Goal: Transaction & Acquisition: Purchase product/service

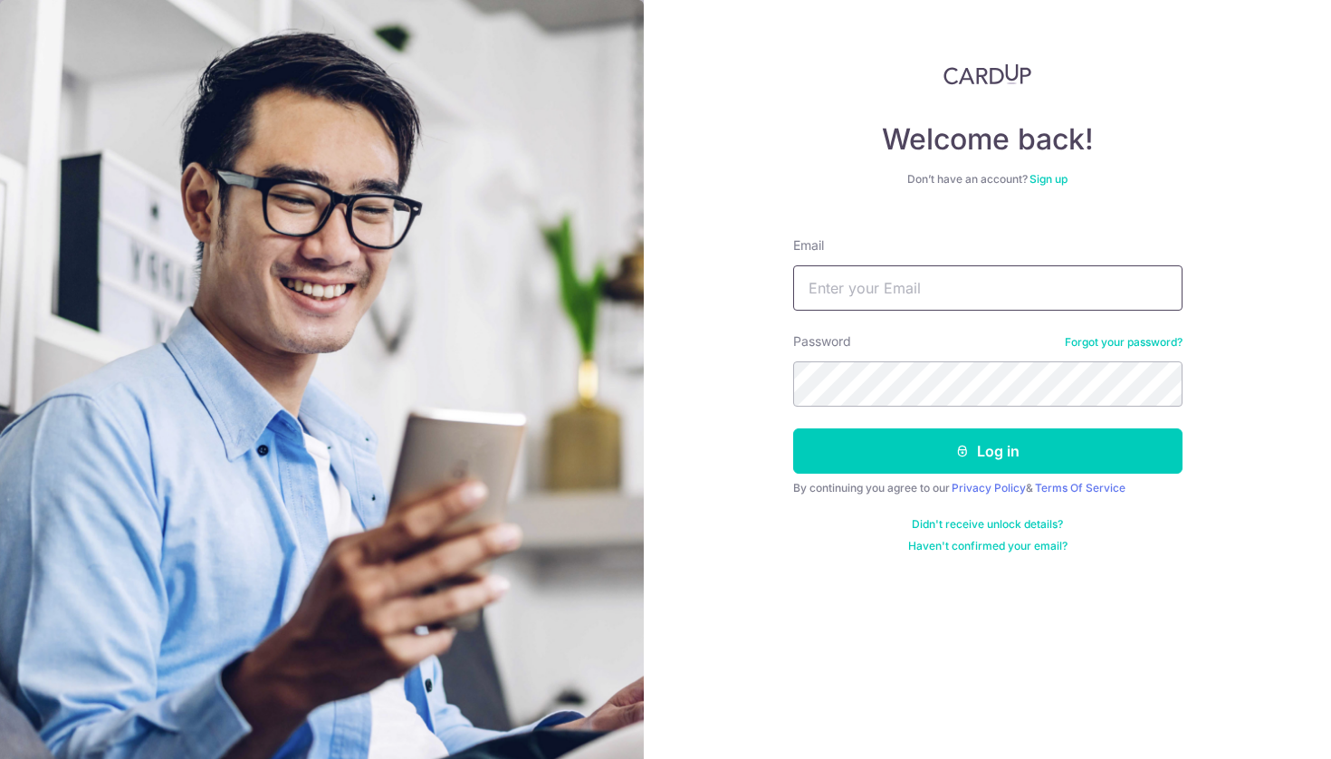
click at [973, 298] on input "Email" at bounding box center [987, 287] width 389 height 45
type input "[EMAIL_ADDRESS][DOMAIN_NAME]"
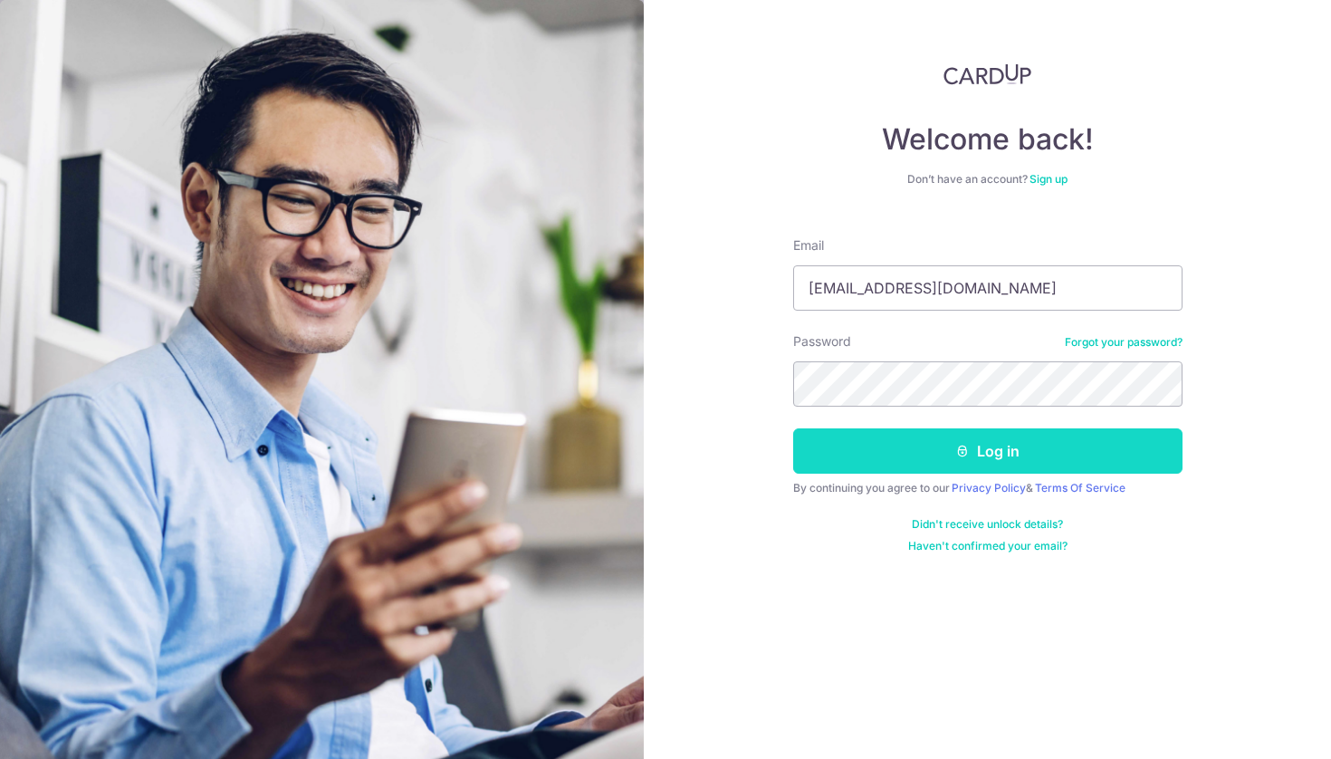
click at [1063, 442] on button "Log in" at bounding box center [987, 450] width 389 height 45
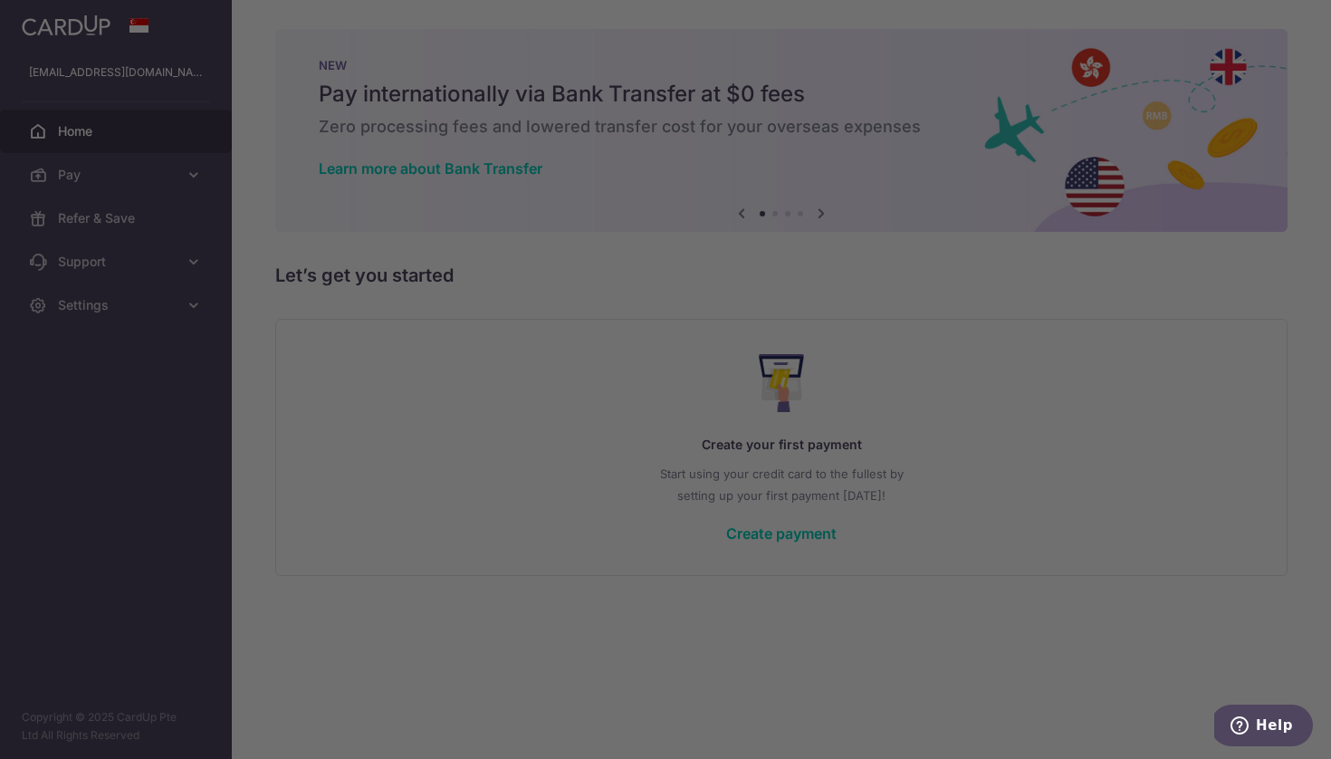
click at [141, 176] on div at bounding box center [672, 383] width 1344 height 766
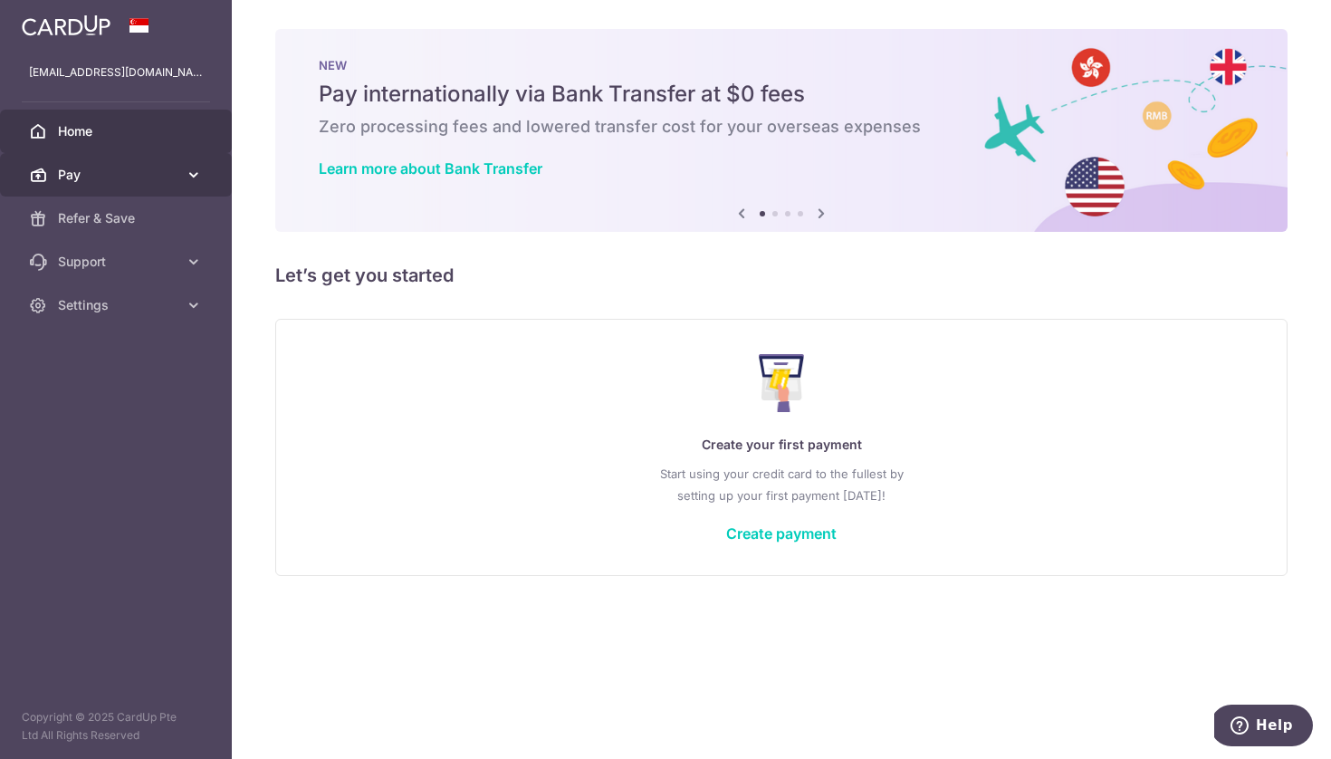
click at [144, 172] on span "Pay" at bounding box center [117, 175] width 119 height 18
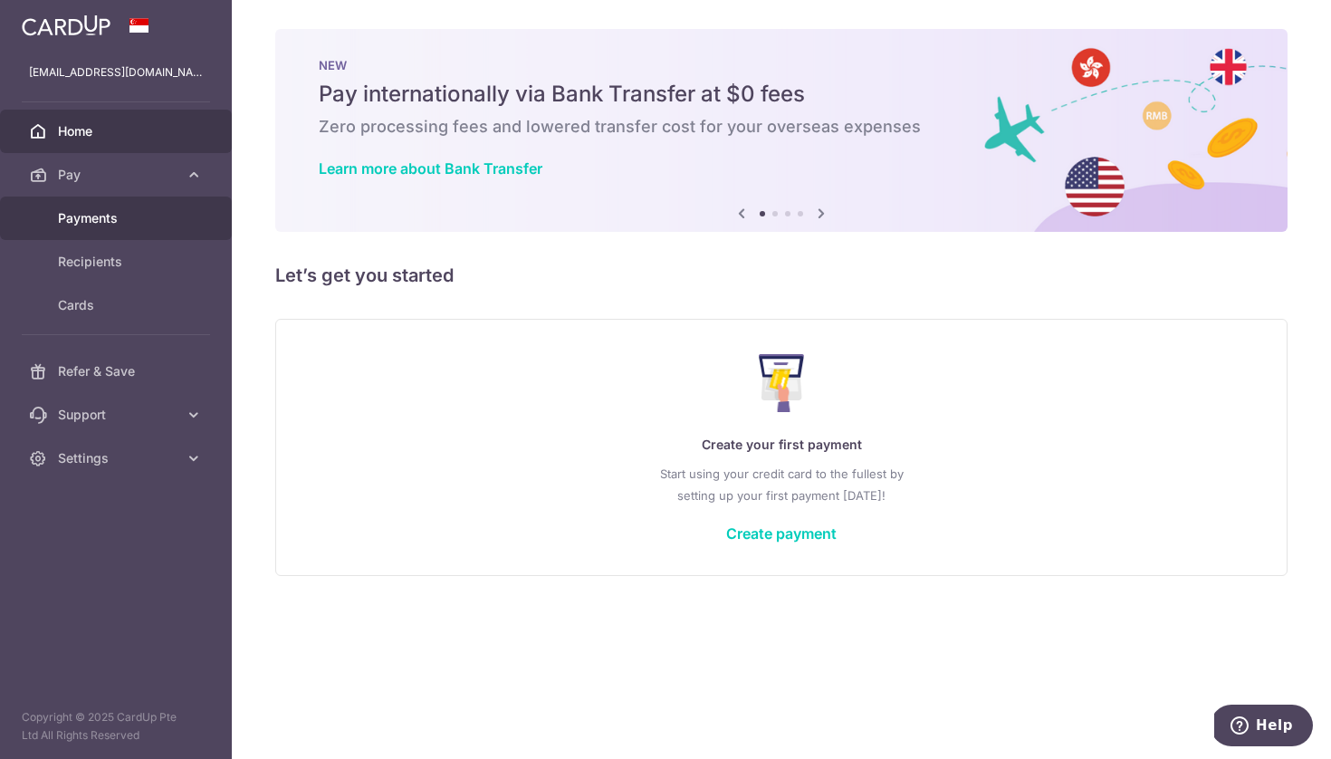
click at [146, 208] on link "Payments" at bounding box center [116, 217] width 232 height 43
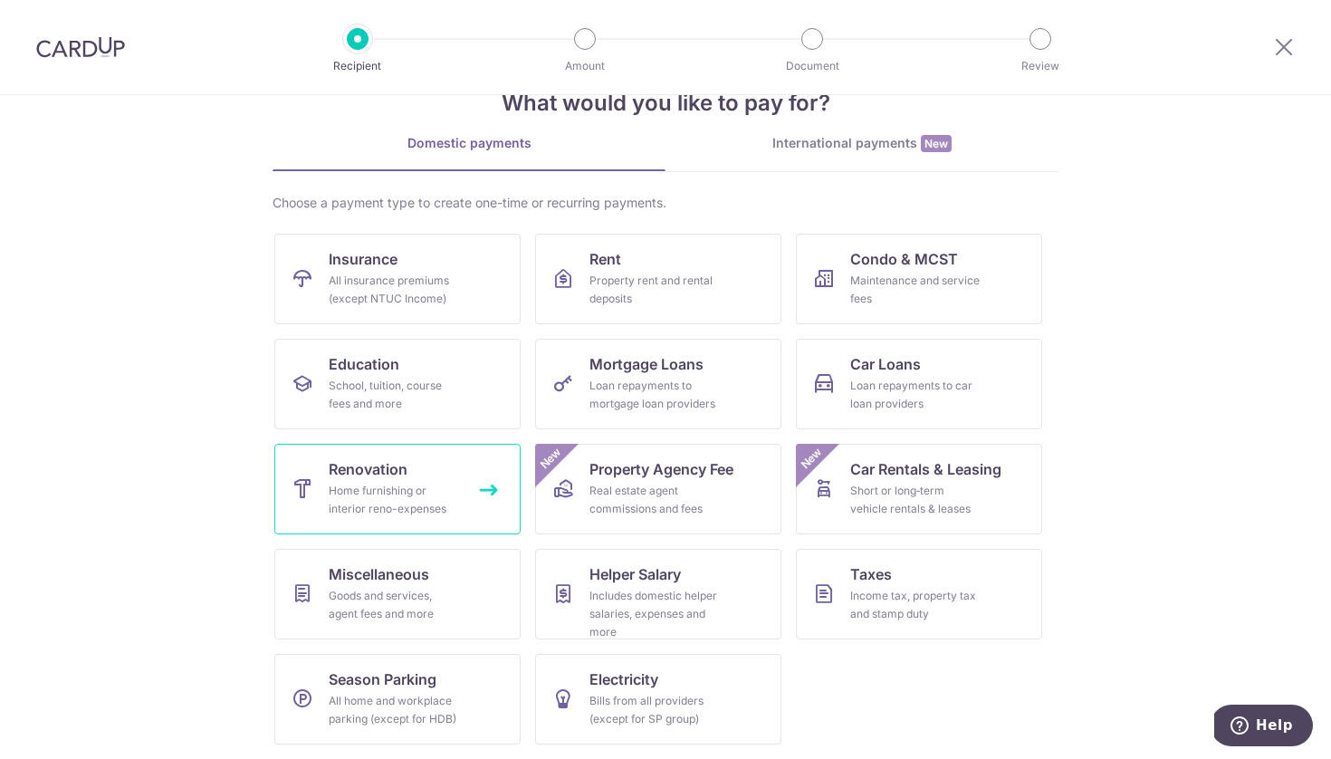
scroll to position [52, 0]
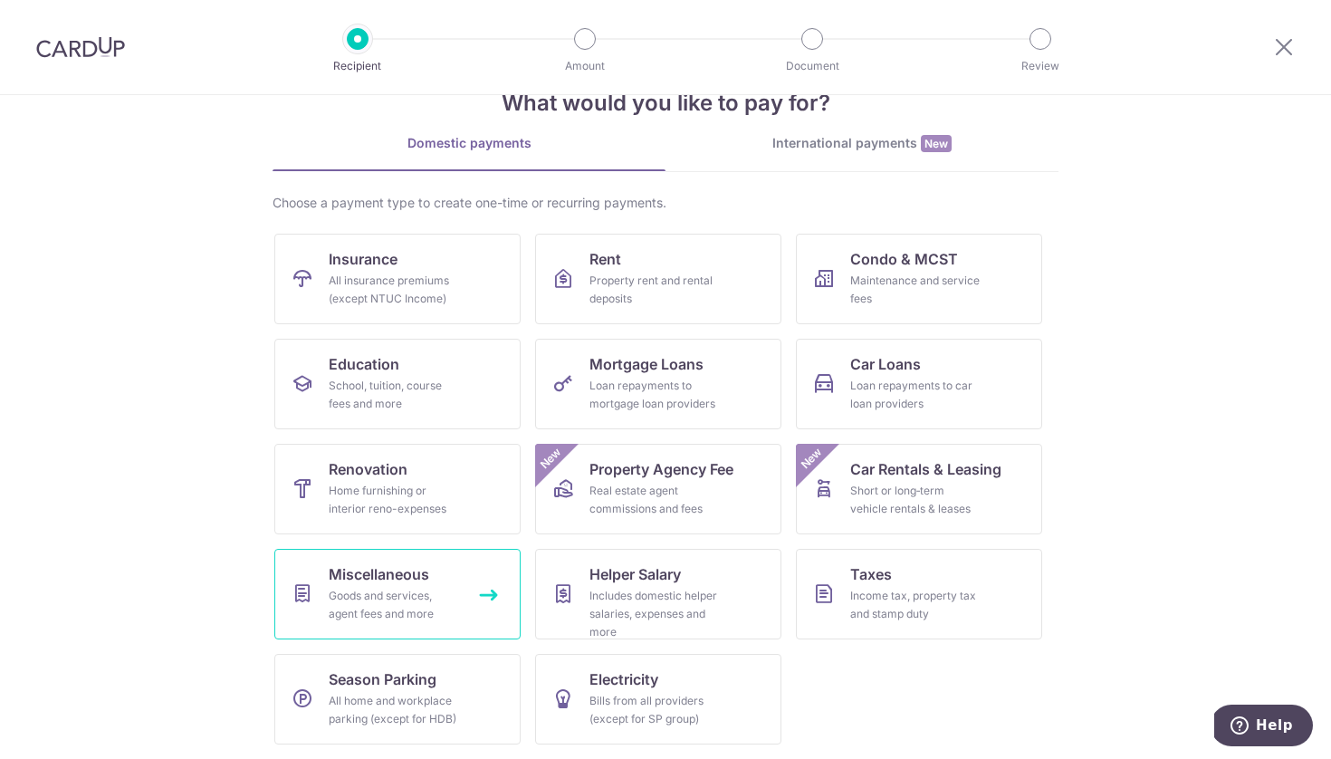
click at [384, 581] on span "Miscellaneous" at bounding box center [379, 574] width 100 height 22
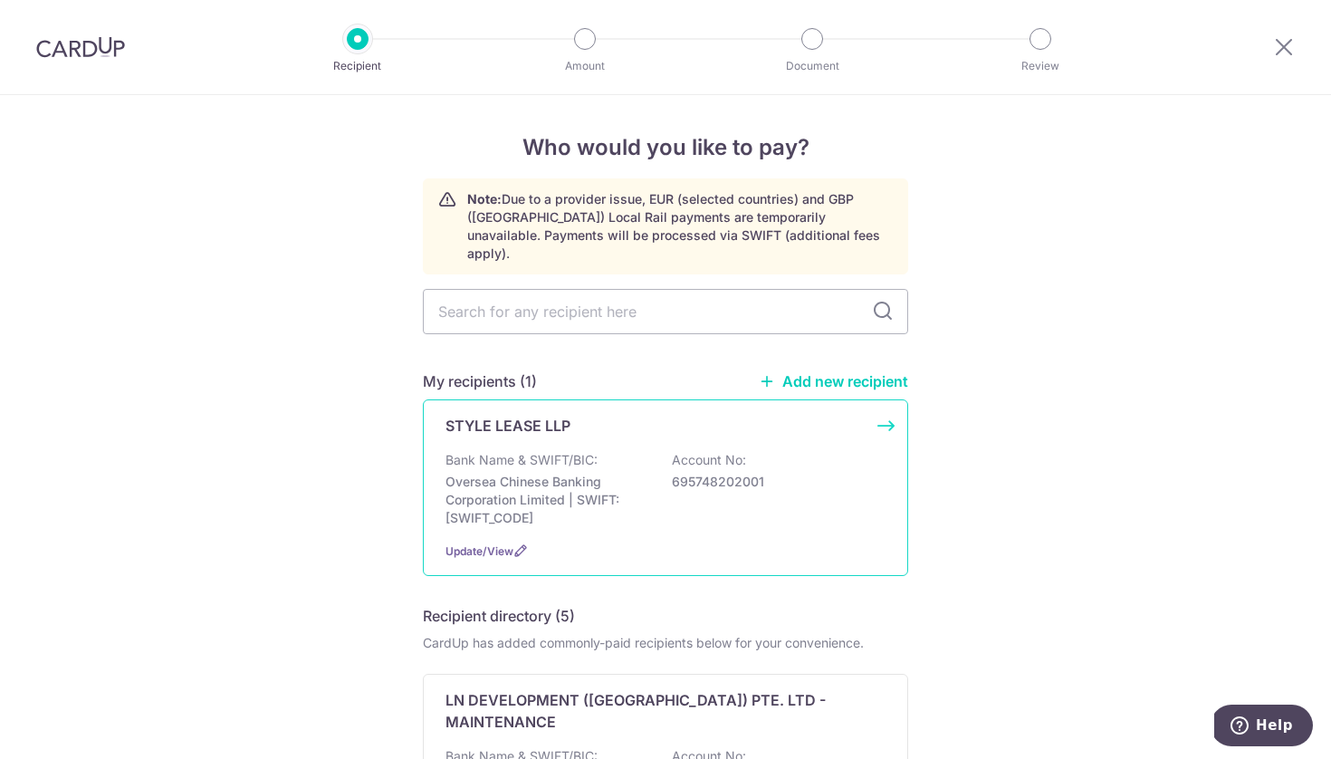
click at [694, 494] on div "Bank Name & SWIFT/BIC: Oversea Chinese Banking Corporation Limited | SWIFT: OCB…" at bounding box center [665, 489] width 440 height 76
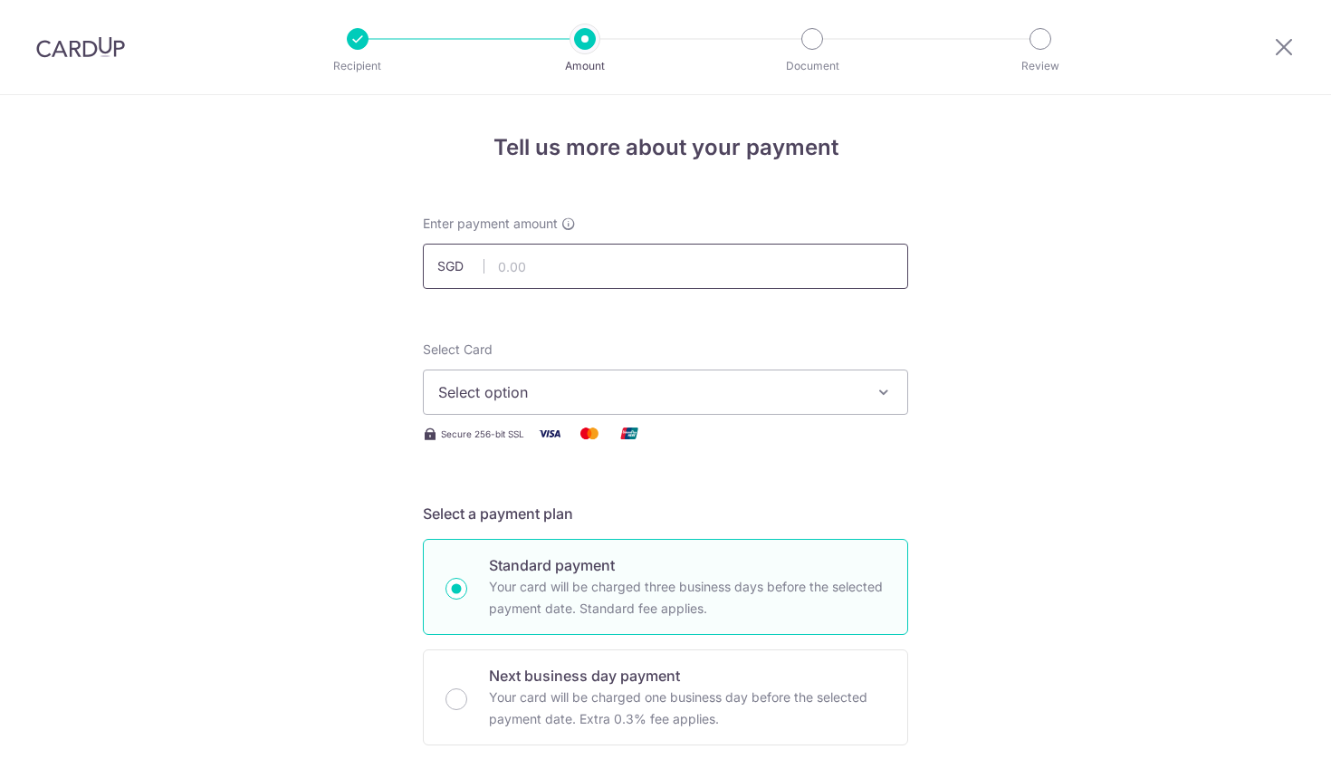
click at [585, 273] on input "text" at bounding box center [665, 266] width 485 height 45
type input "1,500.00"
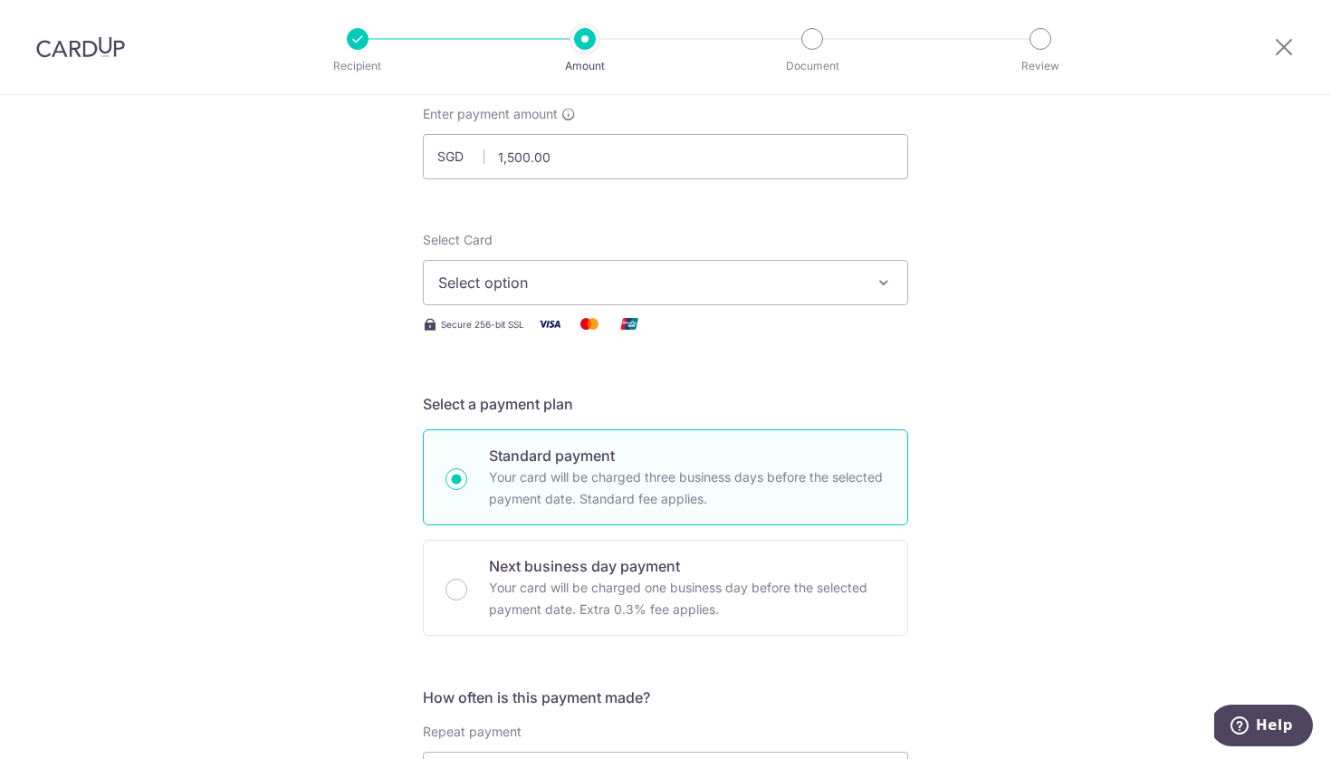
scroll to position [127, 0]
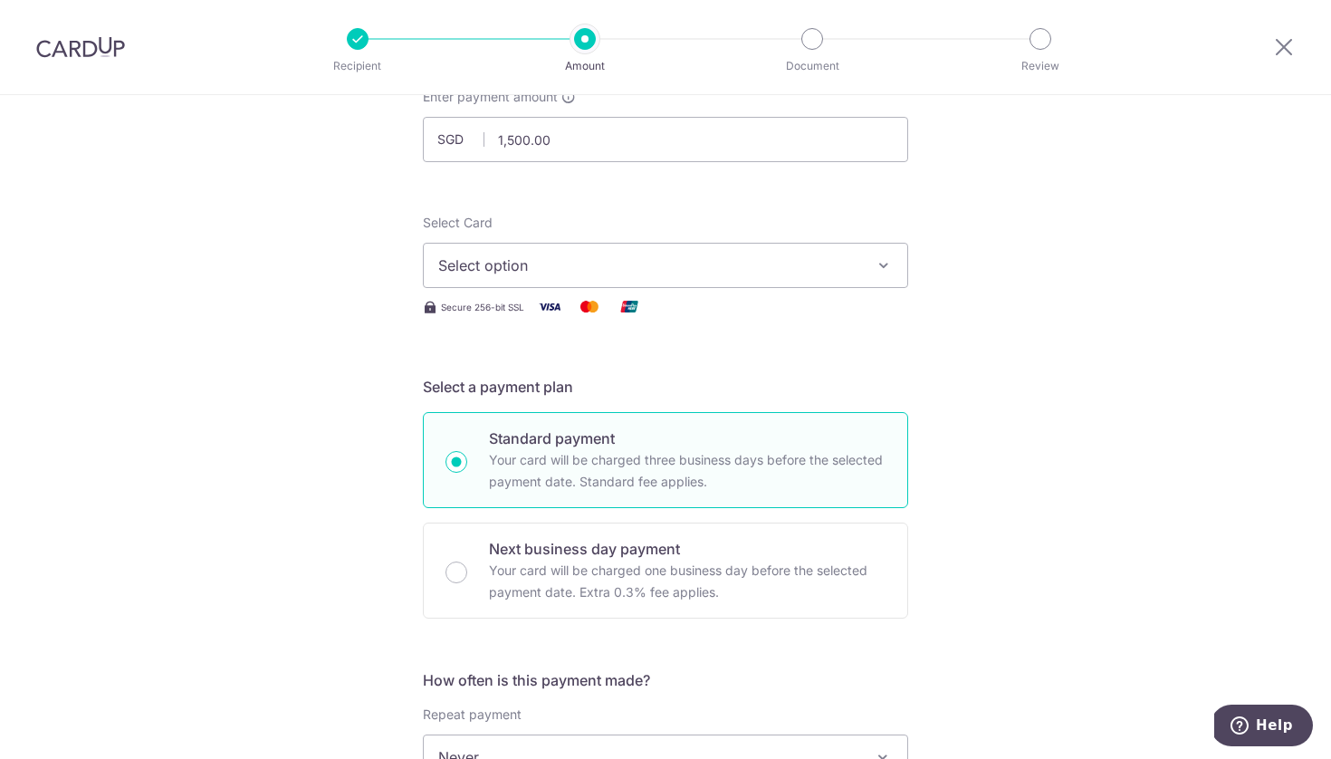
click at [569, 255] on span "Select option" at bounding box center [649, 265] width 422 height 22
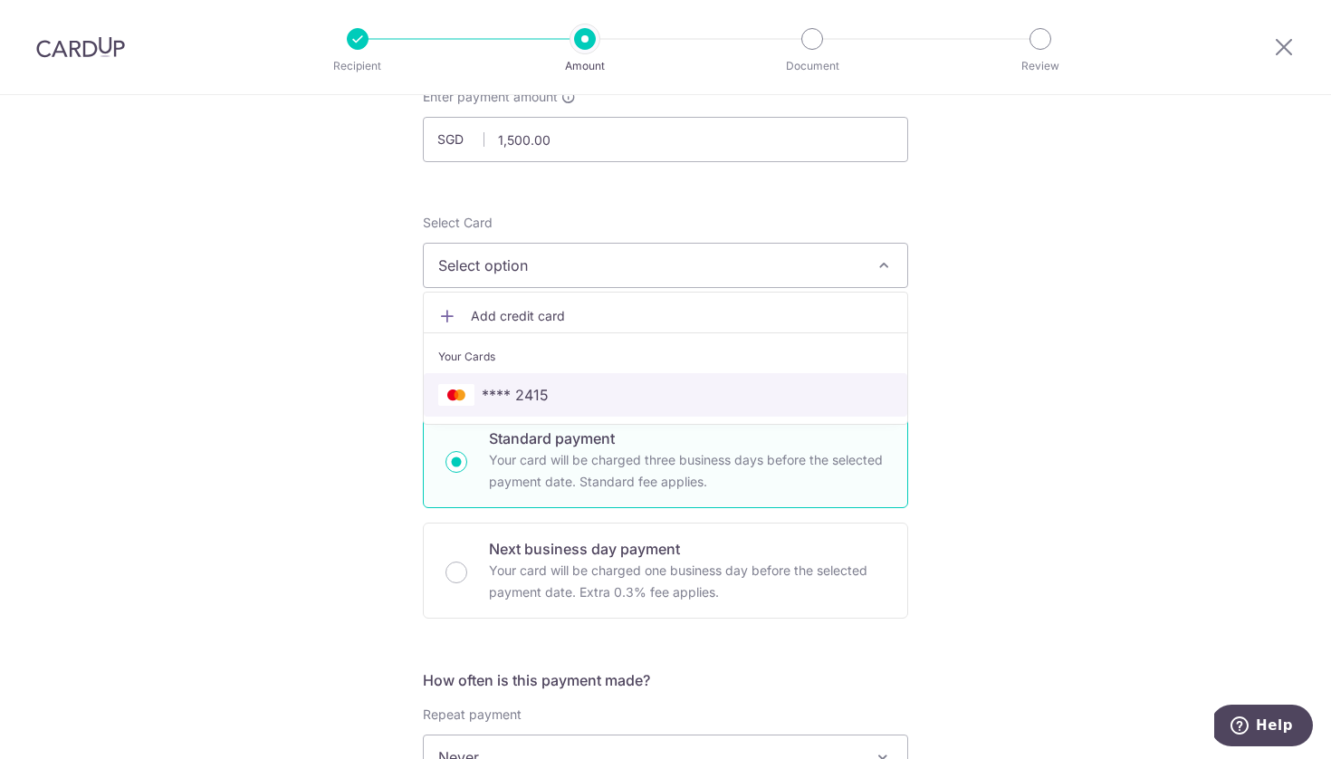
click at [571, 385] on span "**** 2415" at bounding box center [665, 395] width 454 height 22
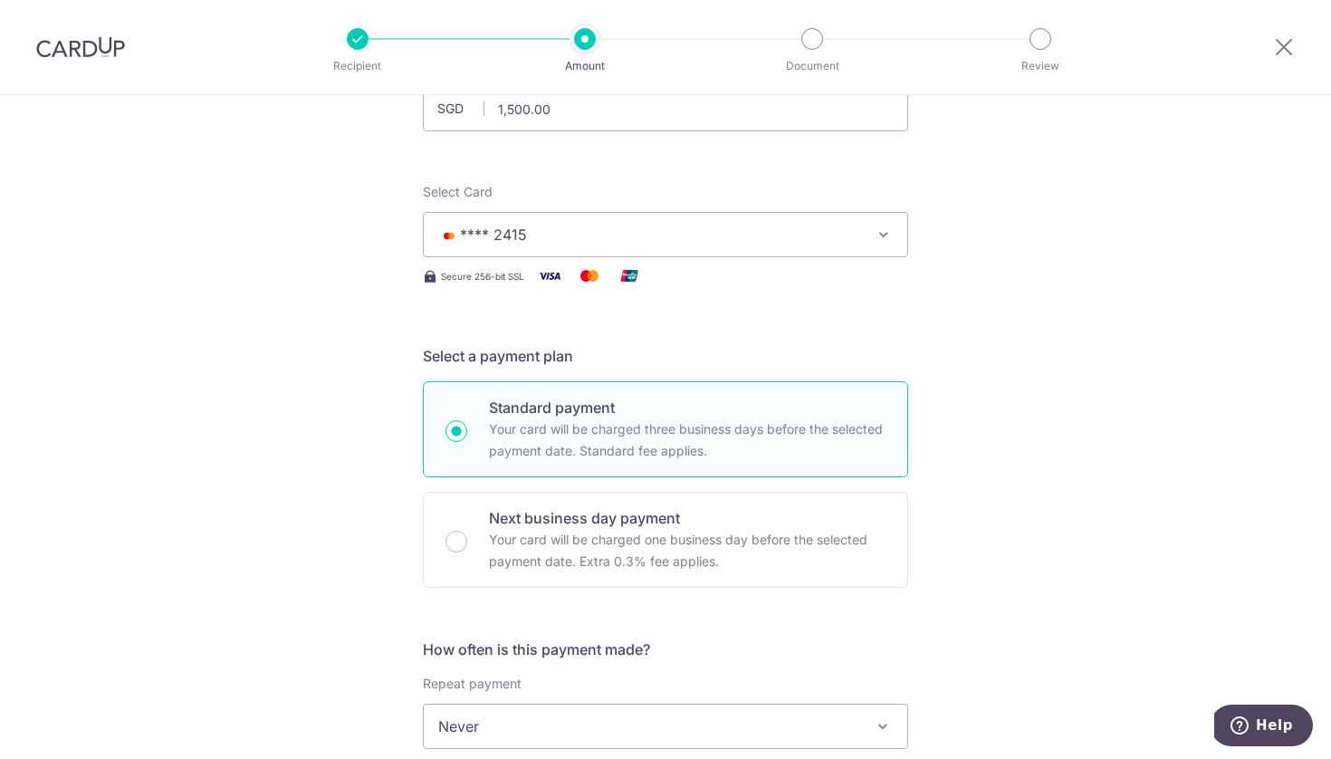
scroll to position [151, 0]
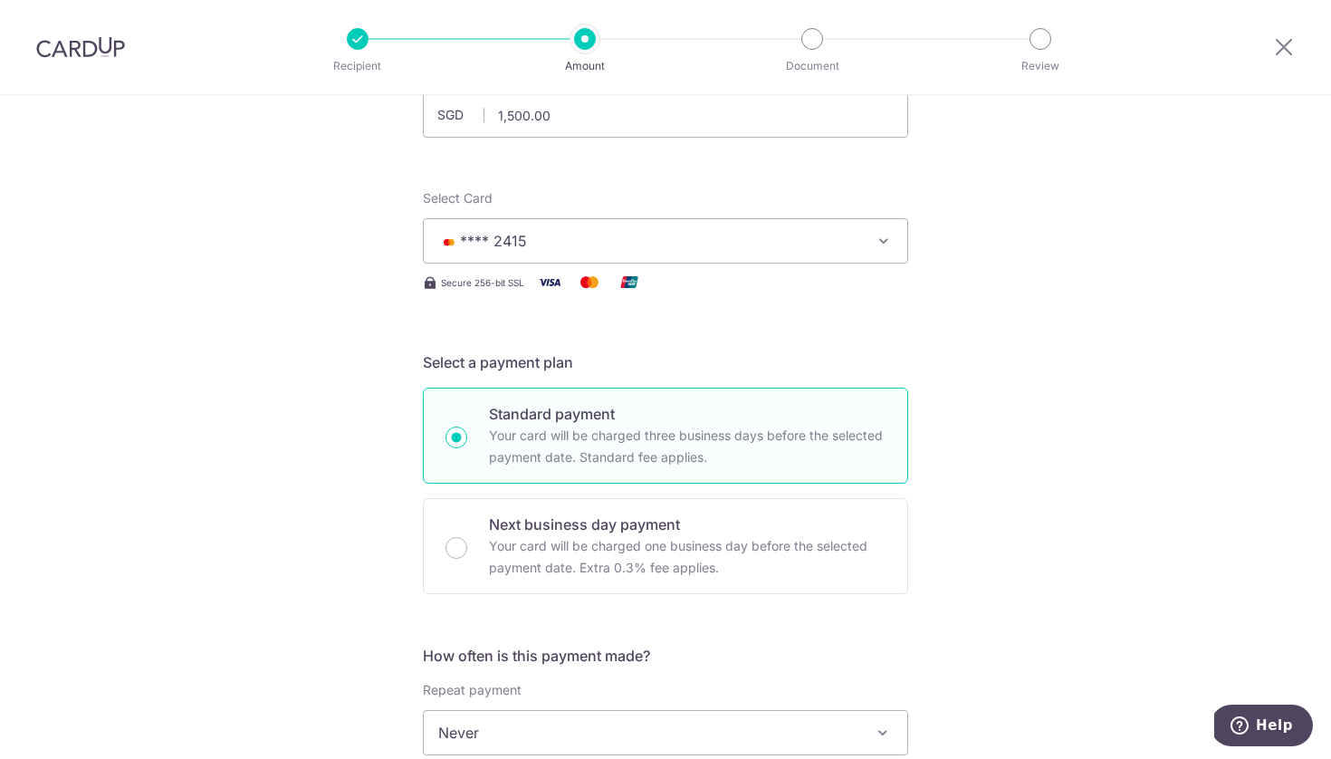
click at [542, 234] on span "**** 2415" at bounding box center [649, 241] width 422 height 22
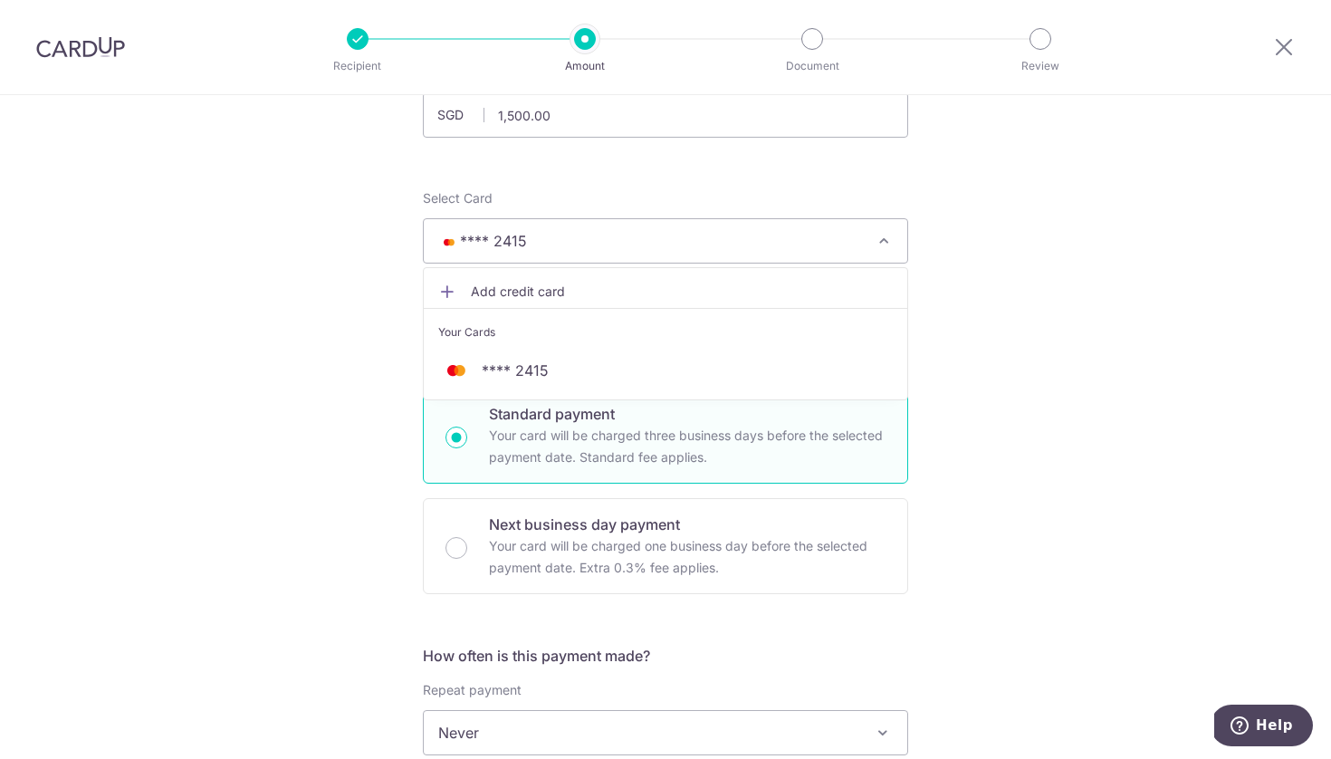
click at [509, 285] on span "Add credit card" at bounding box center [682, 291] width 422 height 18
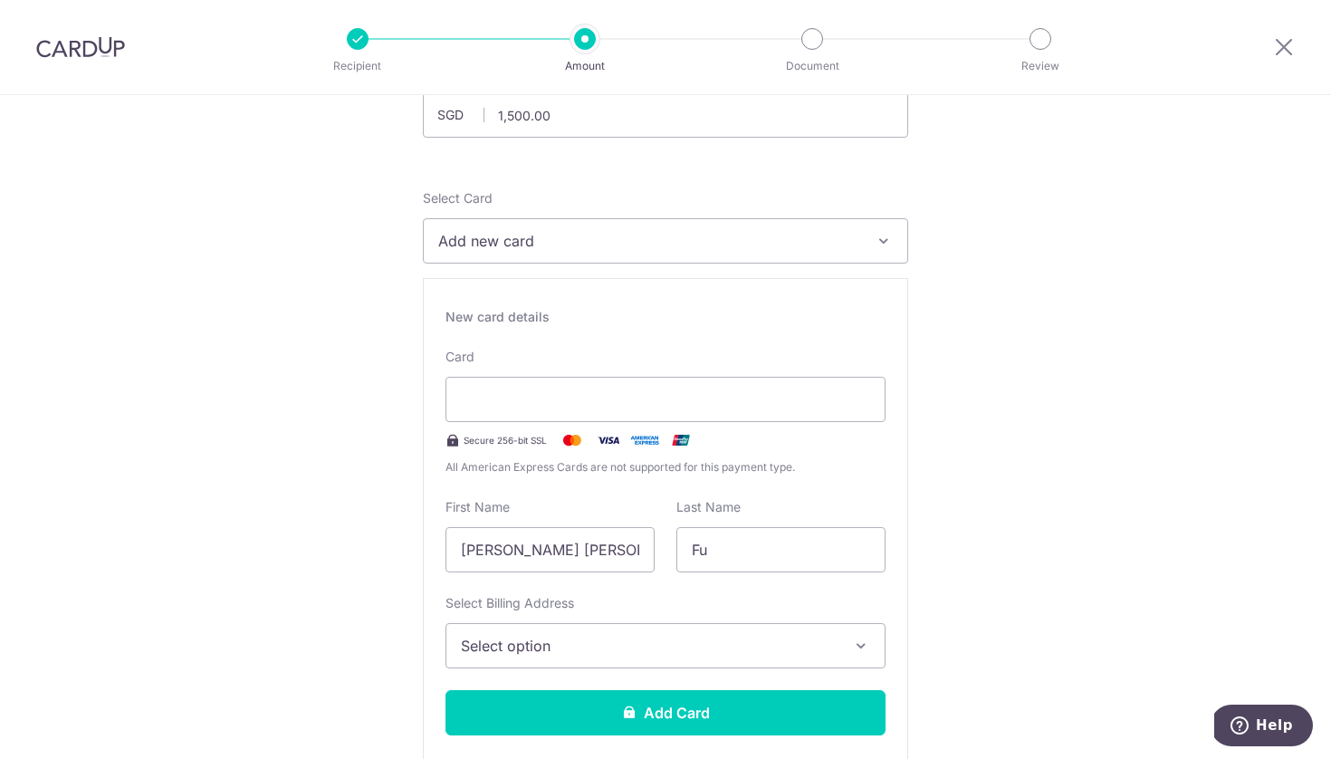
click at [560, 452] on div "Card Secure 256-bit SSL All American Express Cards are not supported for this p…" at bounding box center [665, 412] width 440 height 129
click at [591, 545] on input "[PERSON_NAME] [PERSON_NAME]" at bounding box center [549, 549] width 209 height 45
drag, startPoint x: 521, startPoint y: 551, endPoint x: 664, endPoint y: 551, distance: 143.9
click at [664, 551] on div "First Name Malcolm Jun Wei" at bounding box center [550, 535] width 231 height 74
type input "Malcolm"
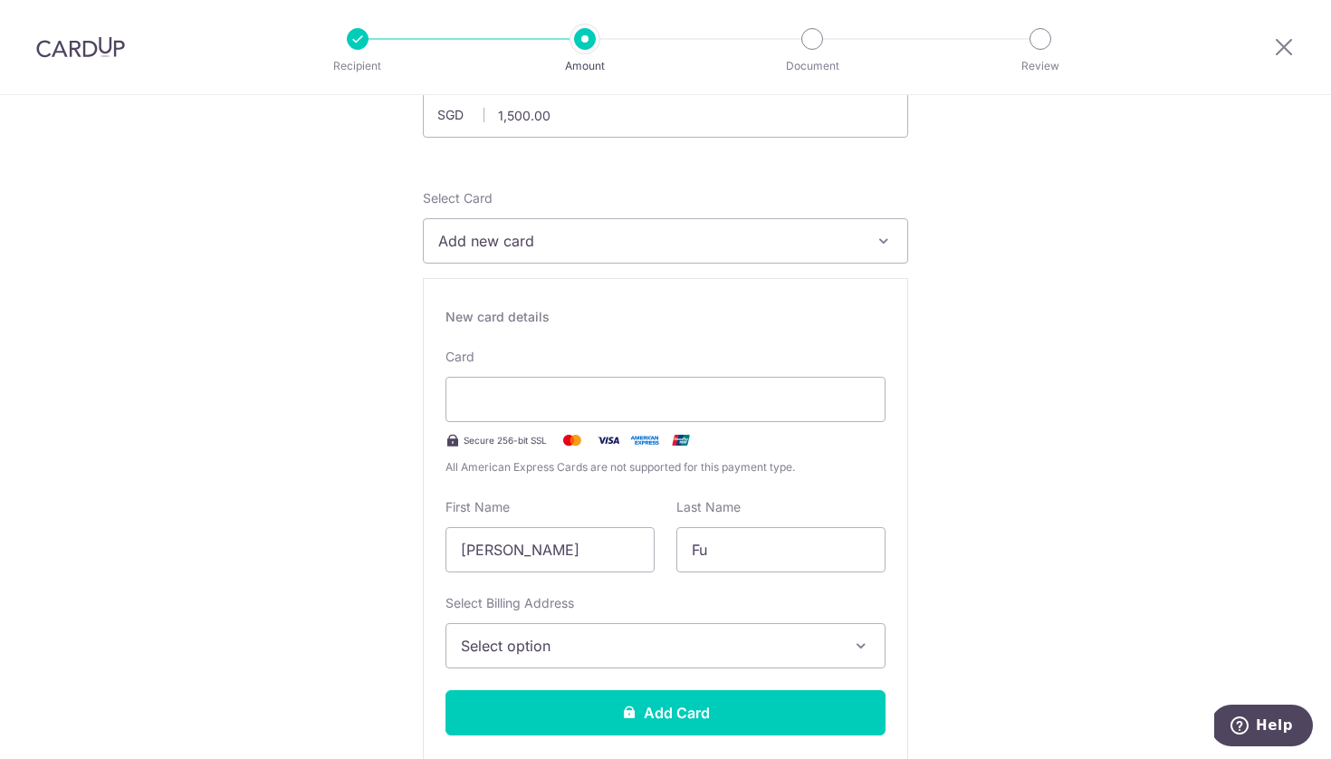
click at [567, 618] on div "Select Billing Address Select option Add Billing Address My Billing Addresses 2…" at bounding box center [665, 631] width 440 height 74
click at [556, 641] on span "Select option" at bounding box center [649, 646] width 377 height 22
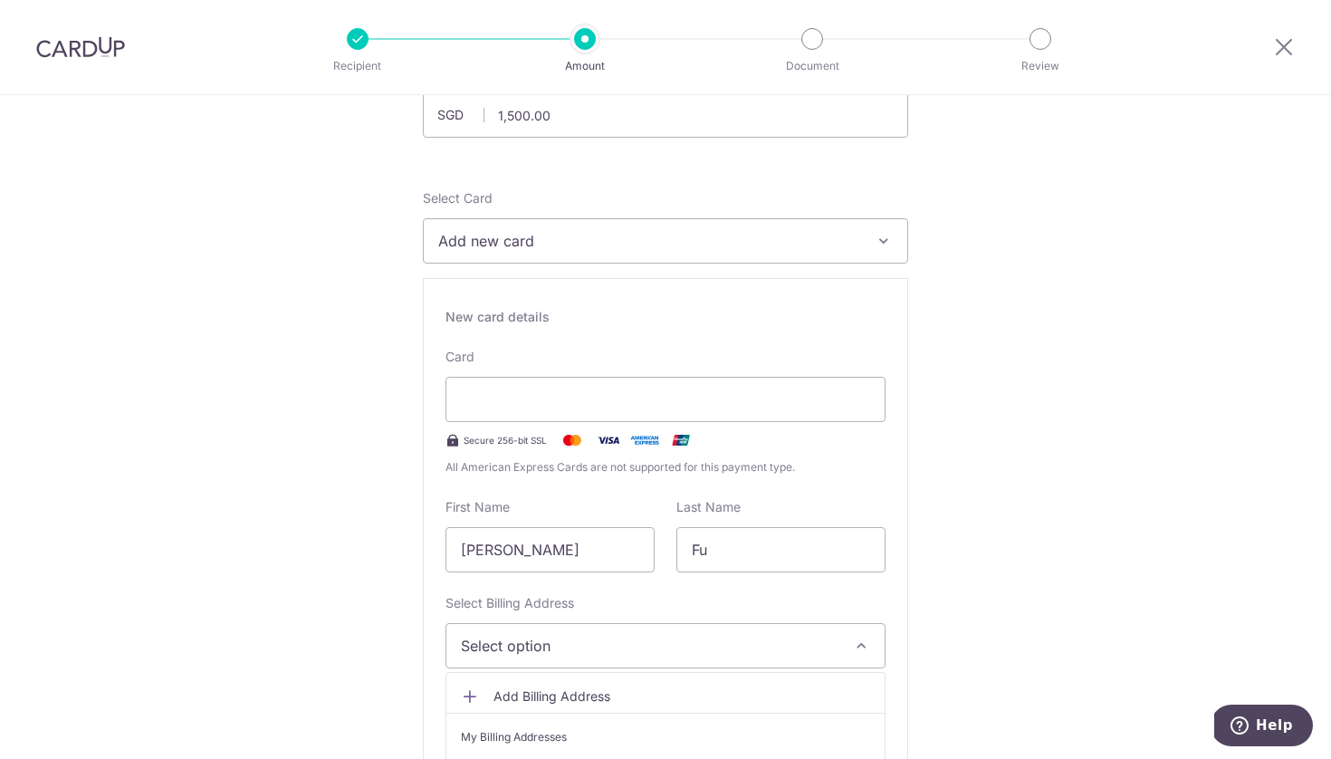
scroll to position [279, 0]
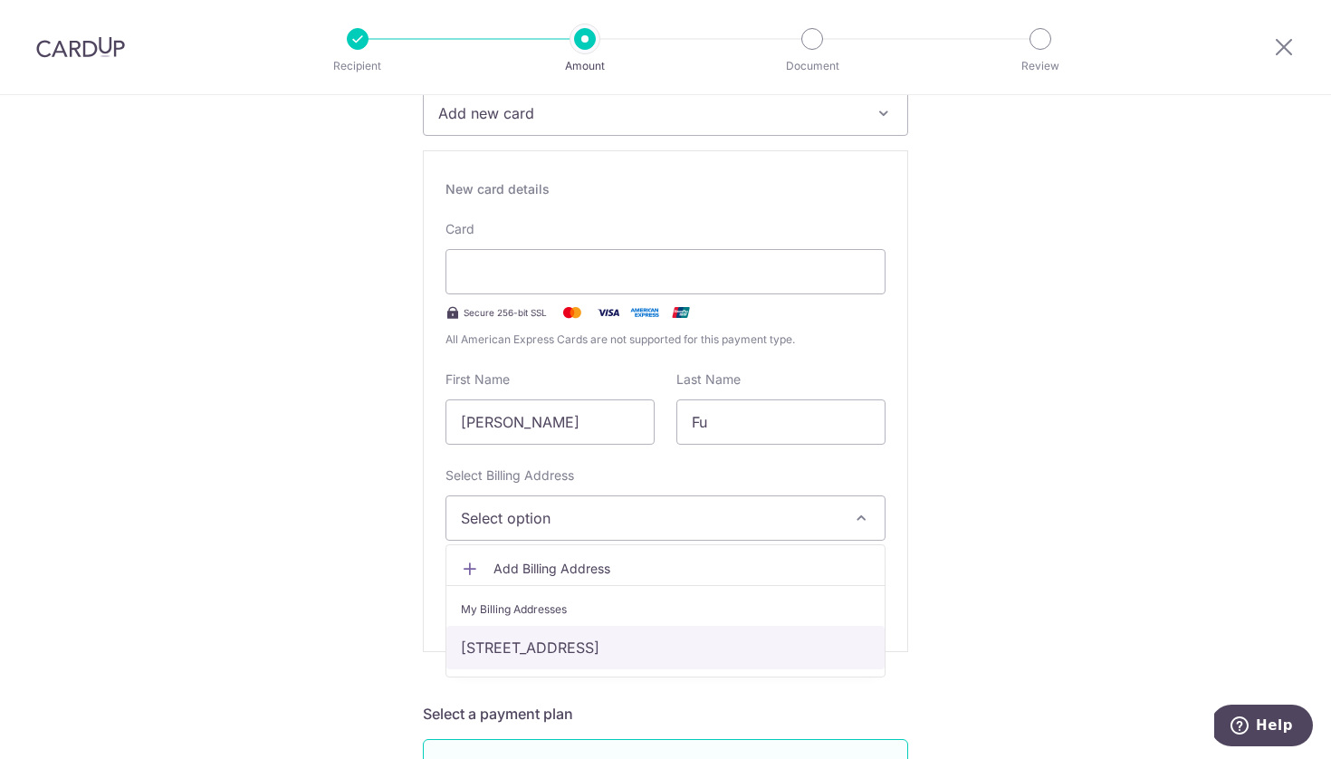
click at [564, 644] on link "[STREET_ADDRESS]" at bounding box center [665, 647] width 438 height 43
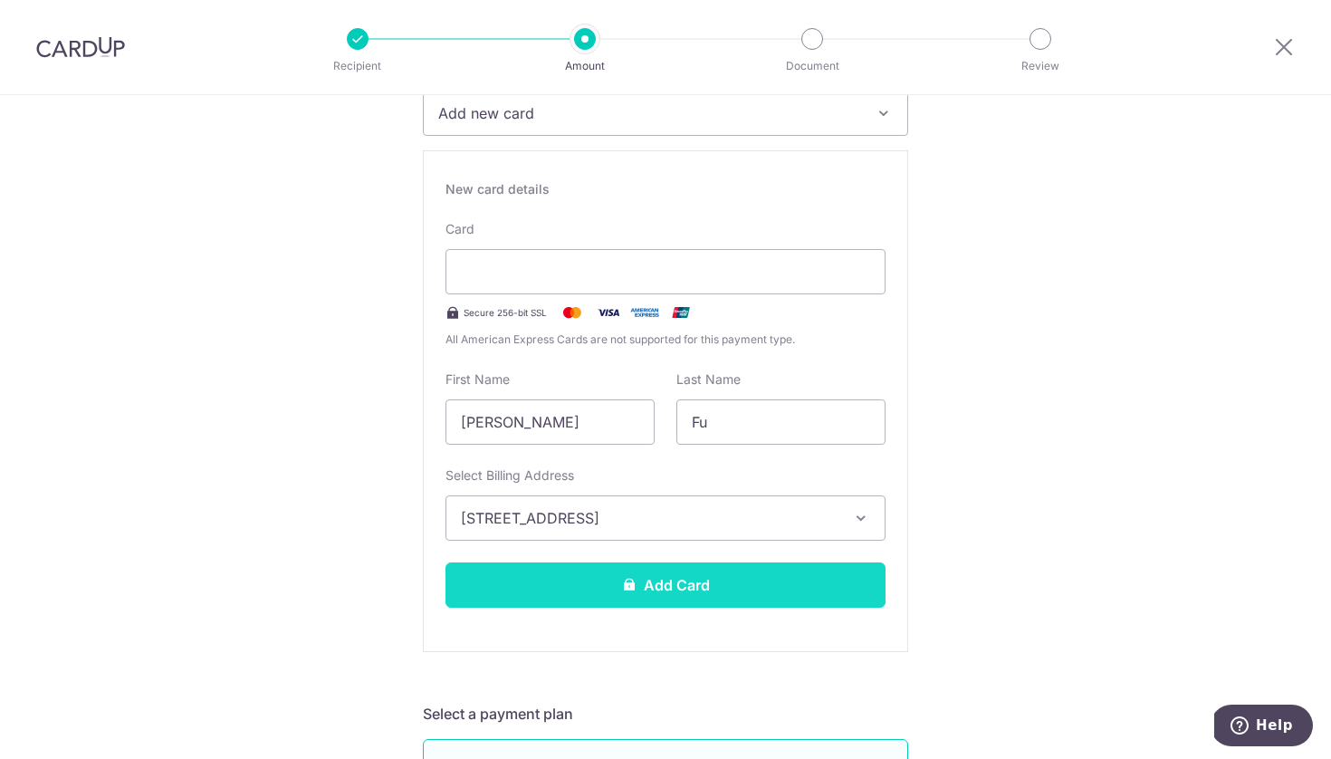
click at [675, 583] on button "Add Card" at bounding box center [665, 584] width 440 height 45
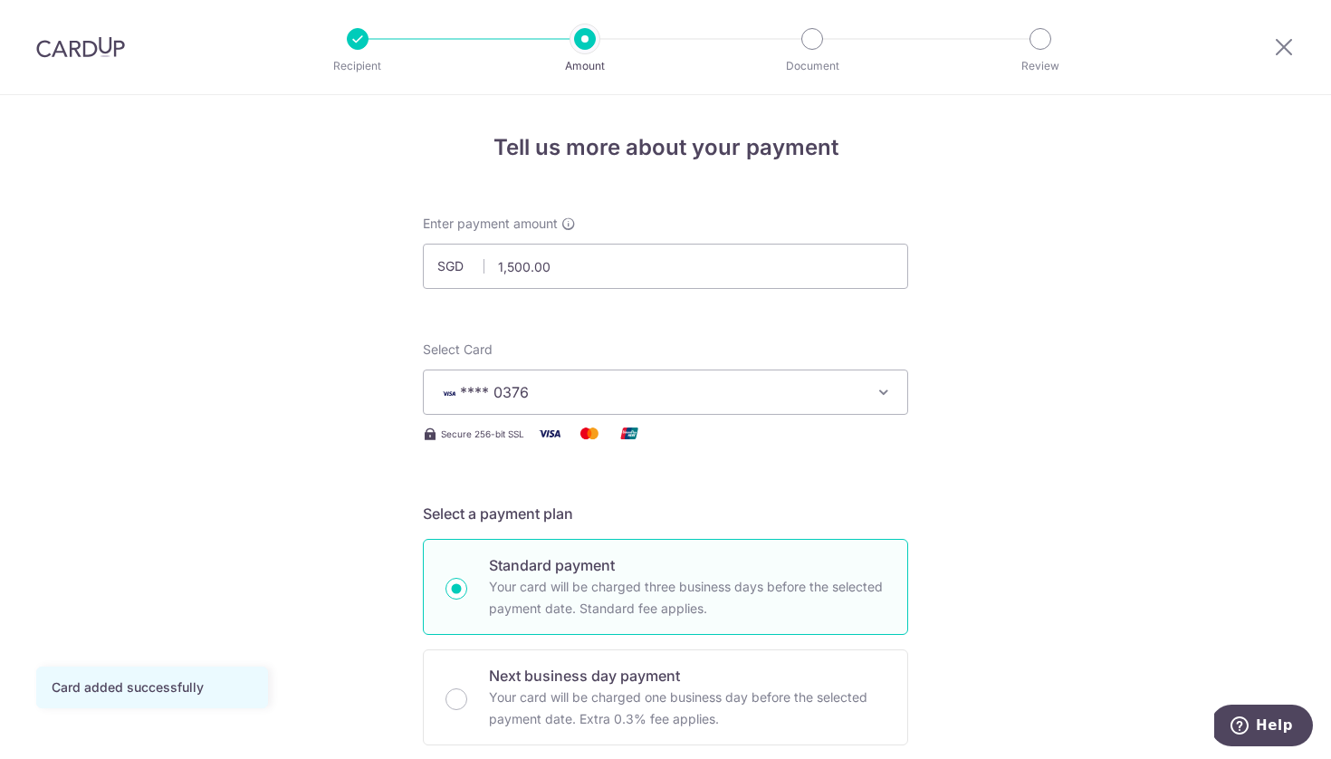
click at [722, 384] on span "**** 0376" at bounding box center [649, 392] width 422 height 22
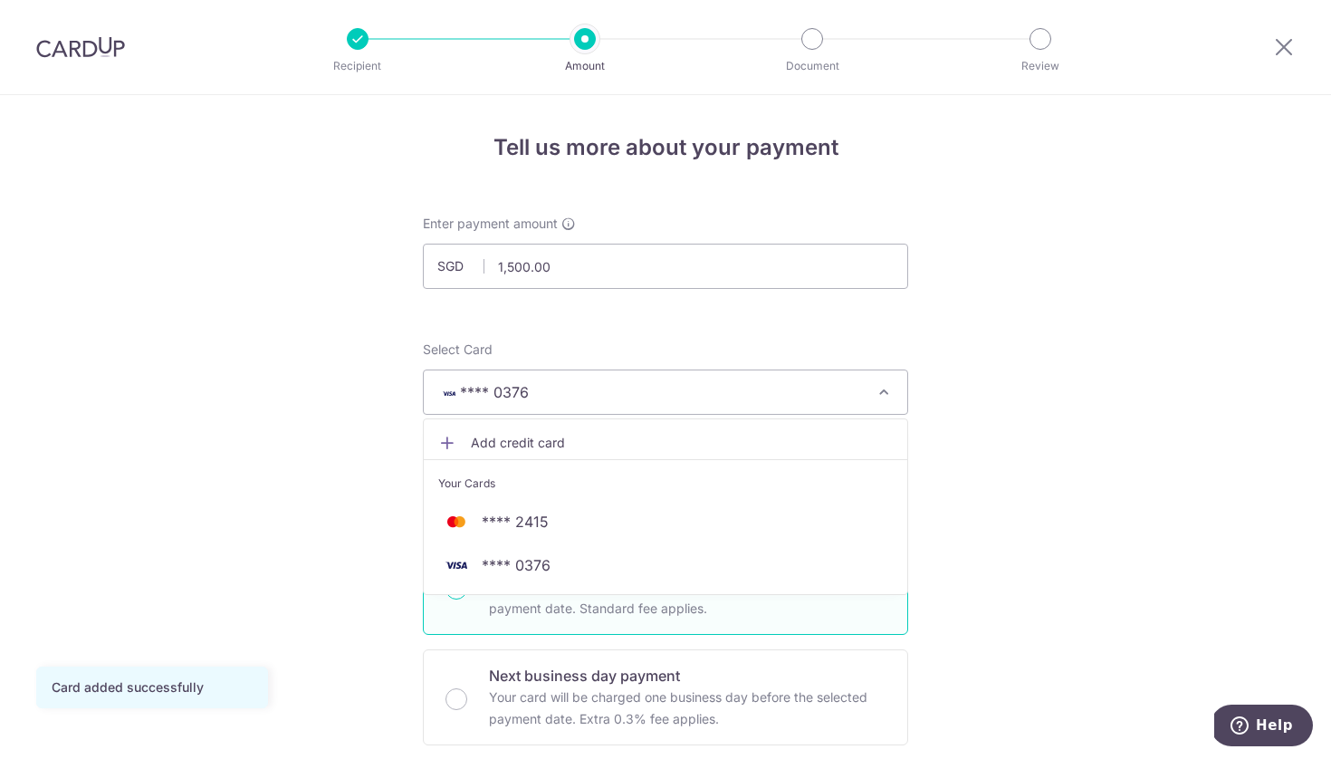
click at [693, 385] on span "**** 0376" at bounding box center [649, 392] width 422 height 22
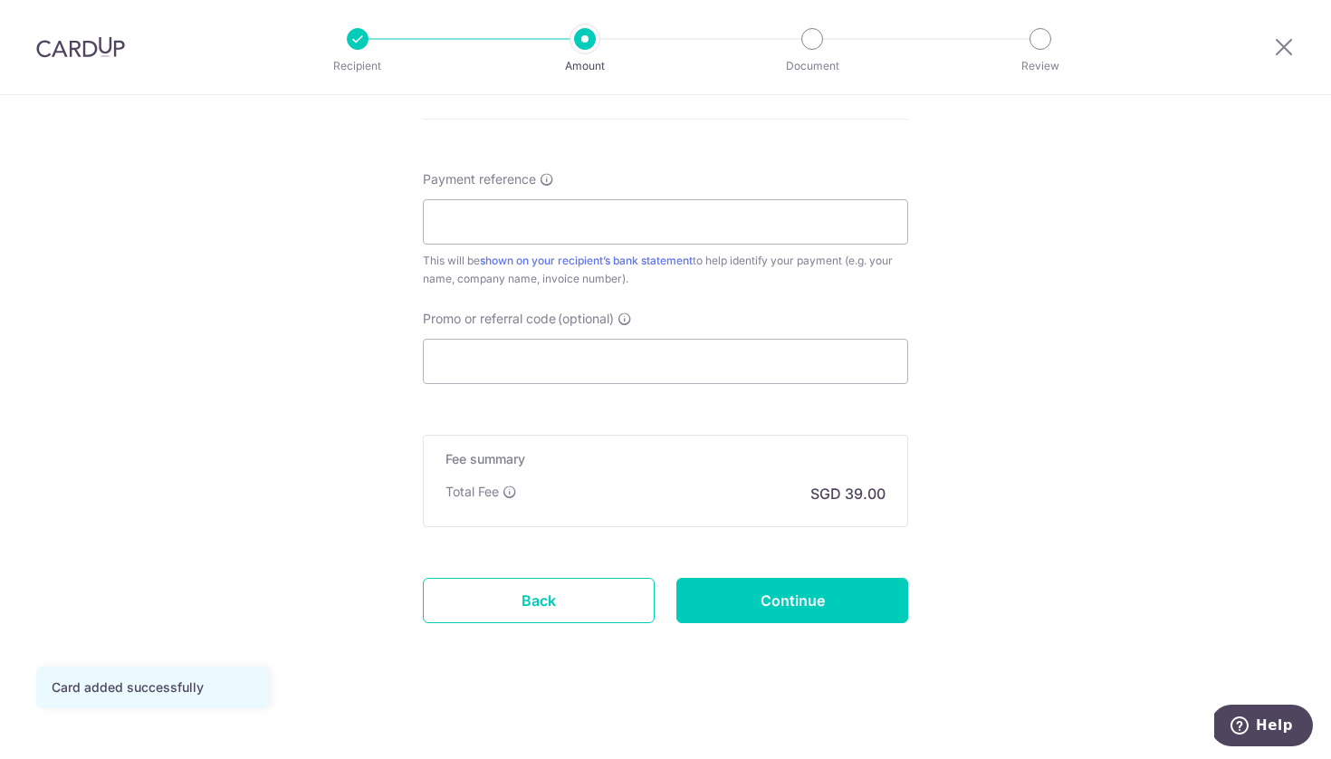
scroll to position [974, 0]
click at [686, 379] on input "Promo or referral code (optional)" at bounding box center [665, 361] width 485 height 45
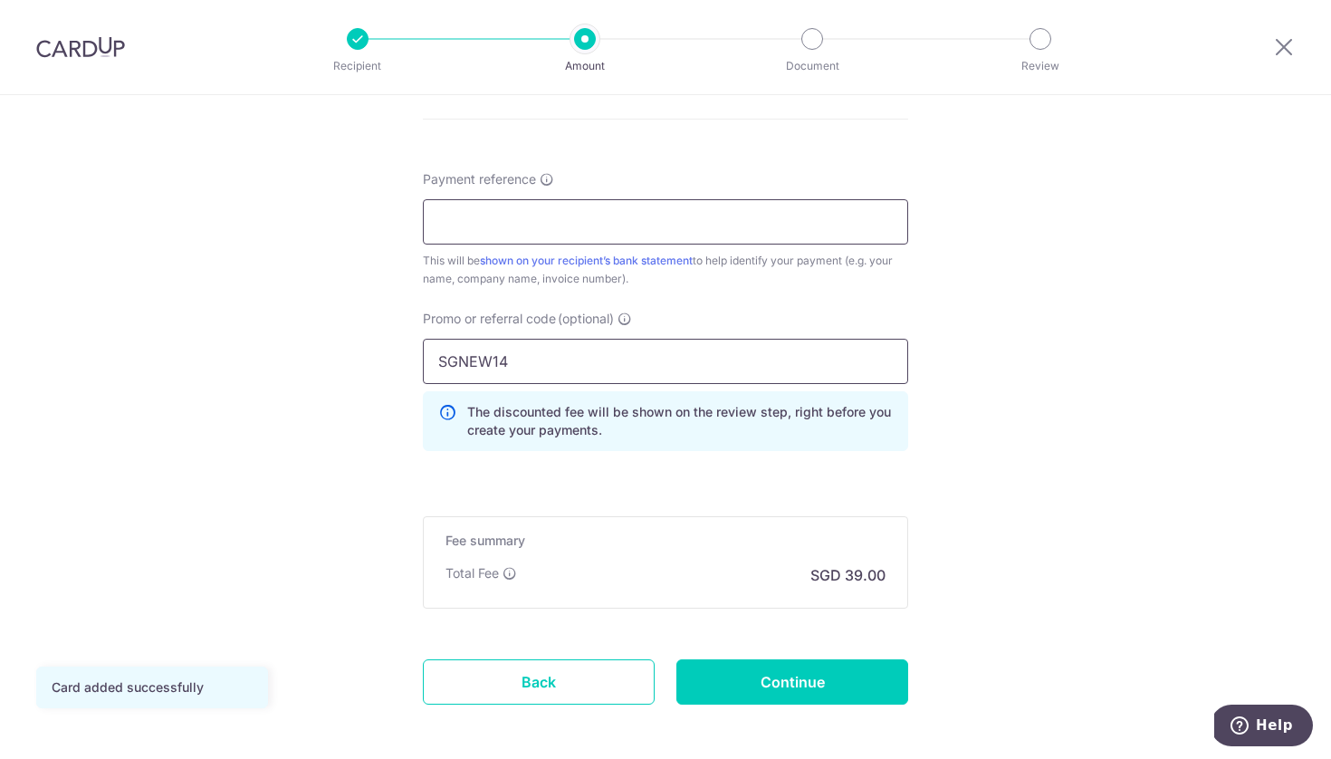
type input "SGNEW14"
click at [549, 227] on input "Payment reference" at bounding box center [665, 221] width 485 height 45
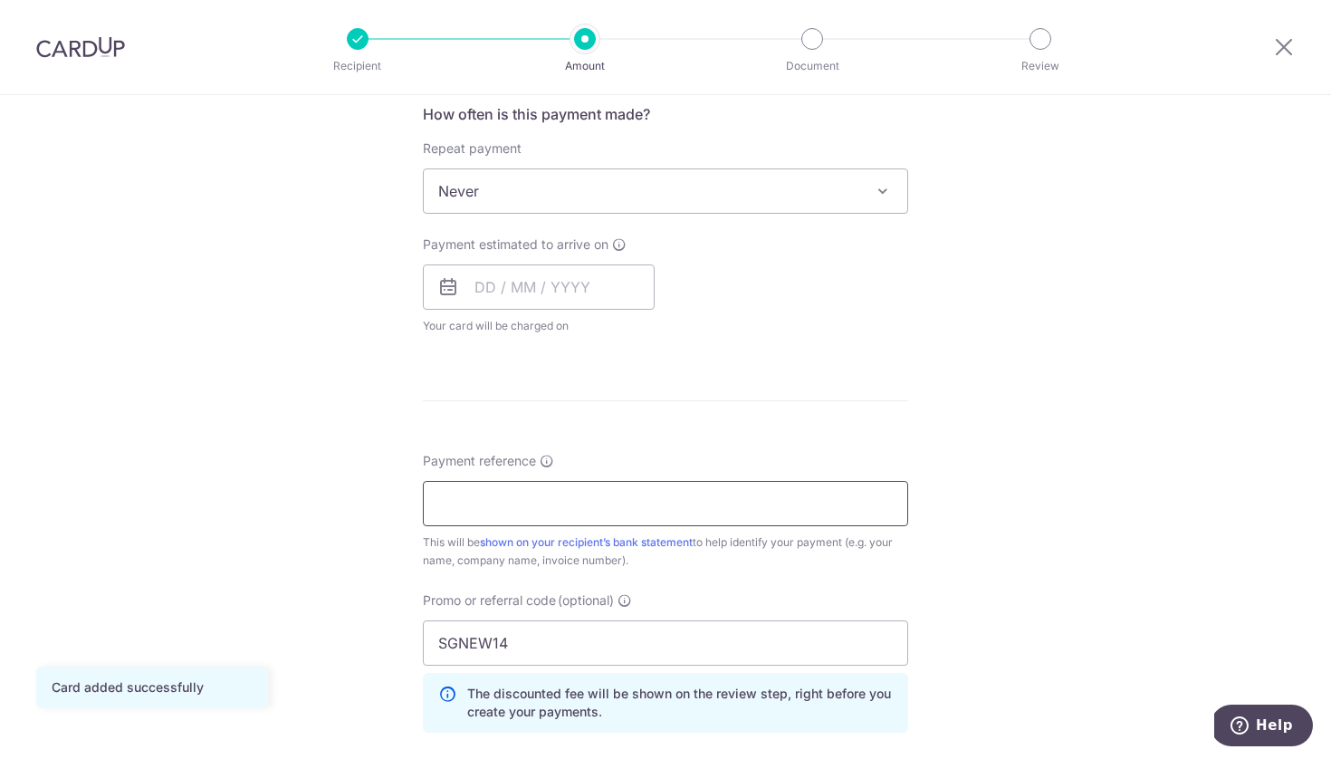
scroll to position [684, 0]
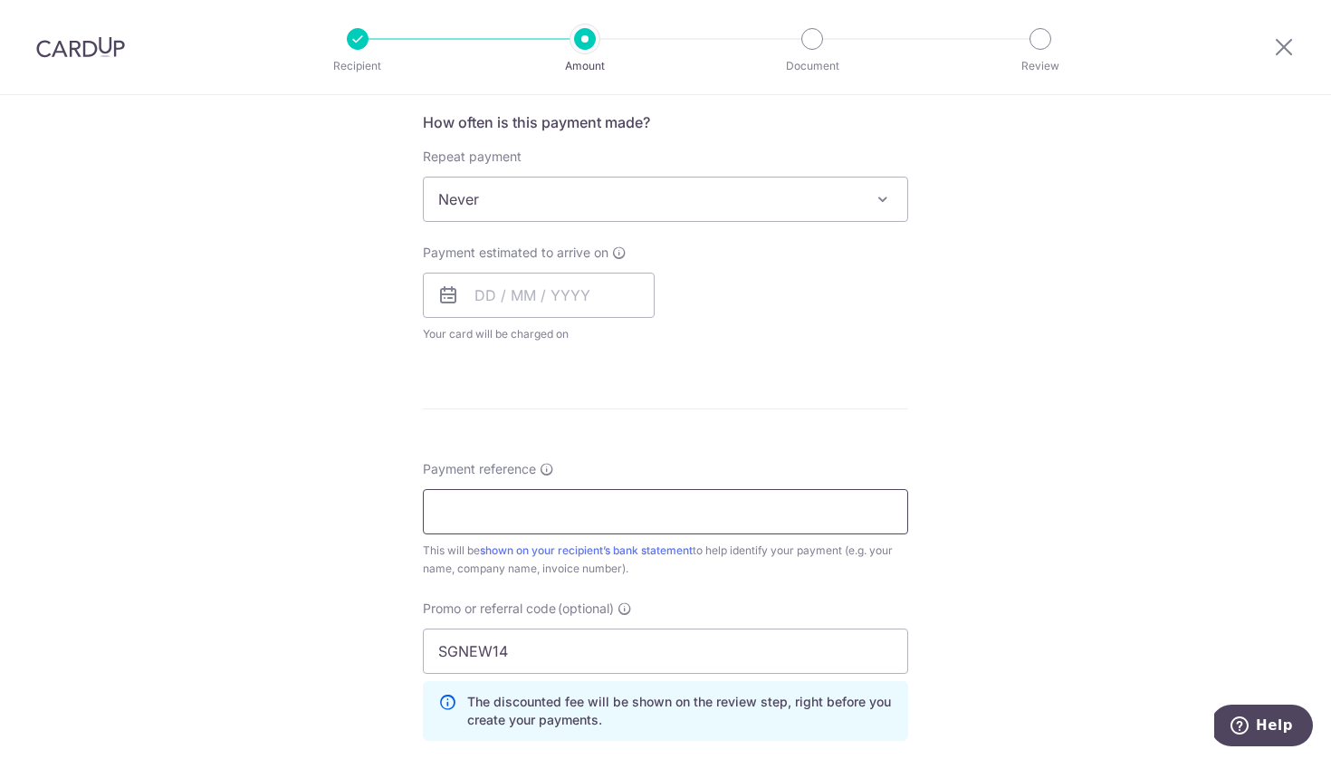
click at [514, 526] on input "Payment reference" at bounding box center [665, 511] width 485 height 45
type input "INV2023786"
click at [766, 425] on form "Enter payment amount SGD 1,500.00 1500.00 Card added successfully Select Card *…" at bounding box center [665, 287] width 485 height 1515
click at [645, 412] on form "Enter payment amount SGD 1,500.00 1500.00 Card added successfully Select Card *…" at bounding box center [665, 287] width 485 height 1515
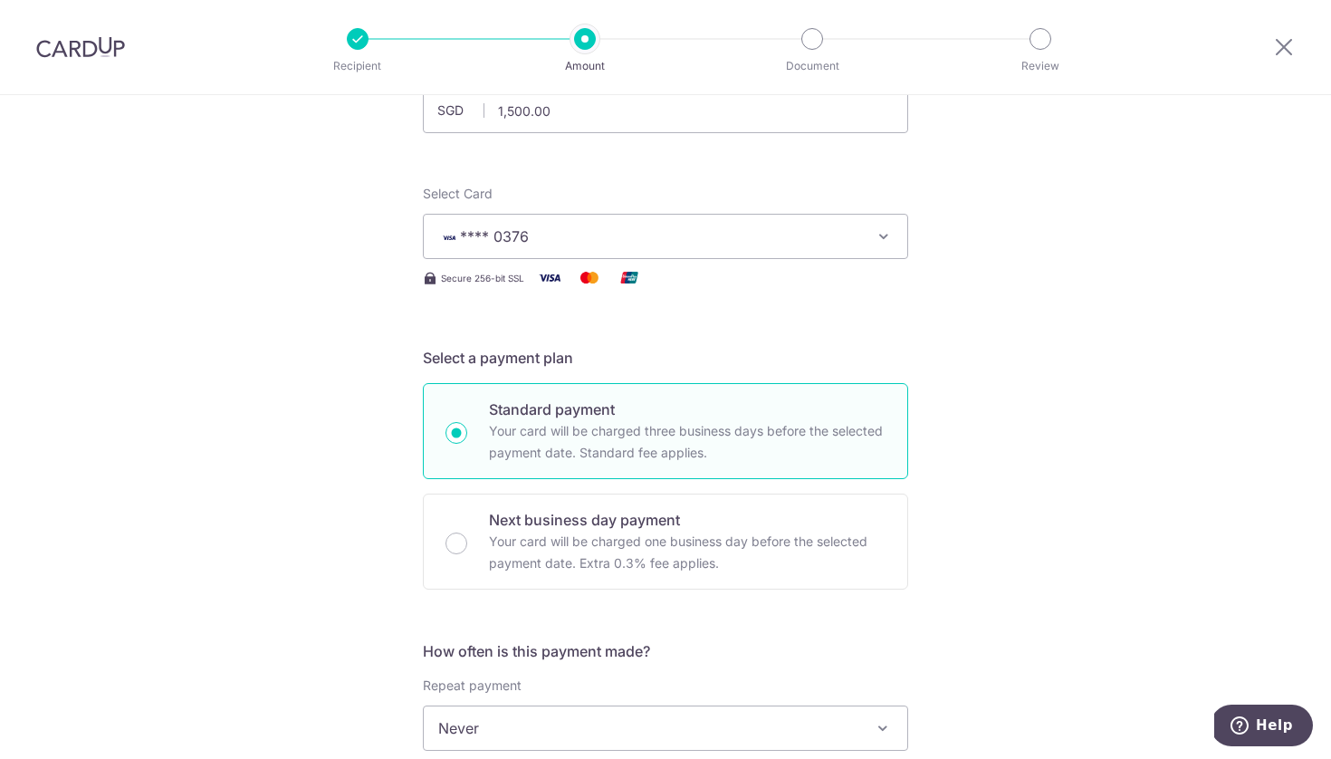
scroll to position [135, 0]
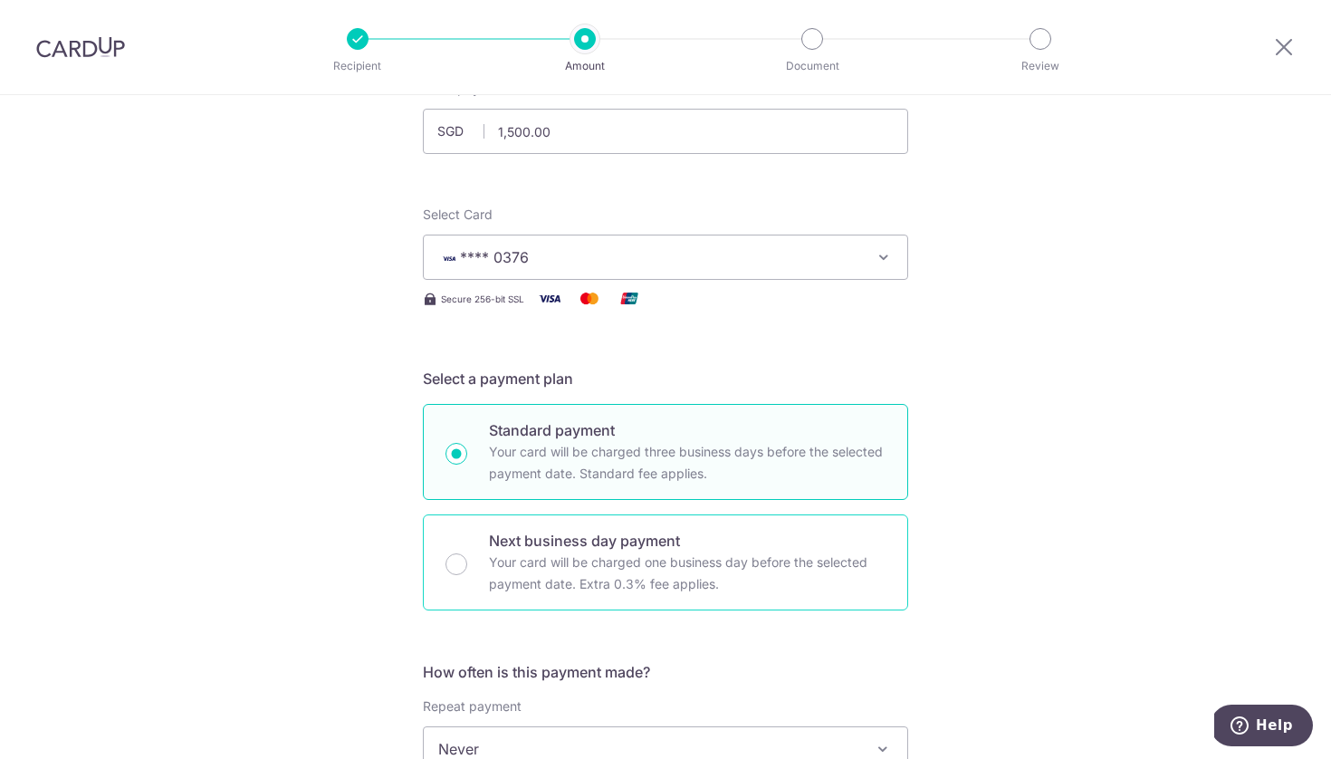
click at [750, 514] on div "Next business day payment Your card will be charged one business day before the…" at bounding box center [665, 562] width 485 height 96
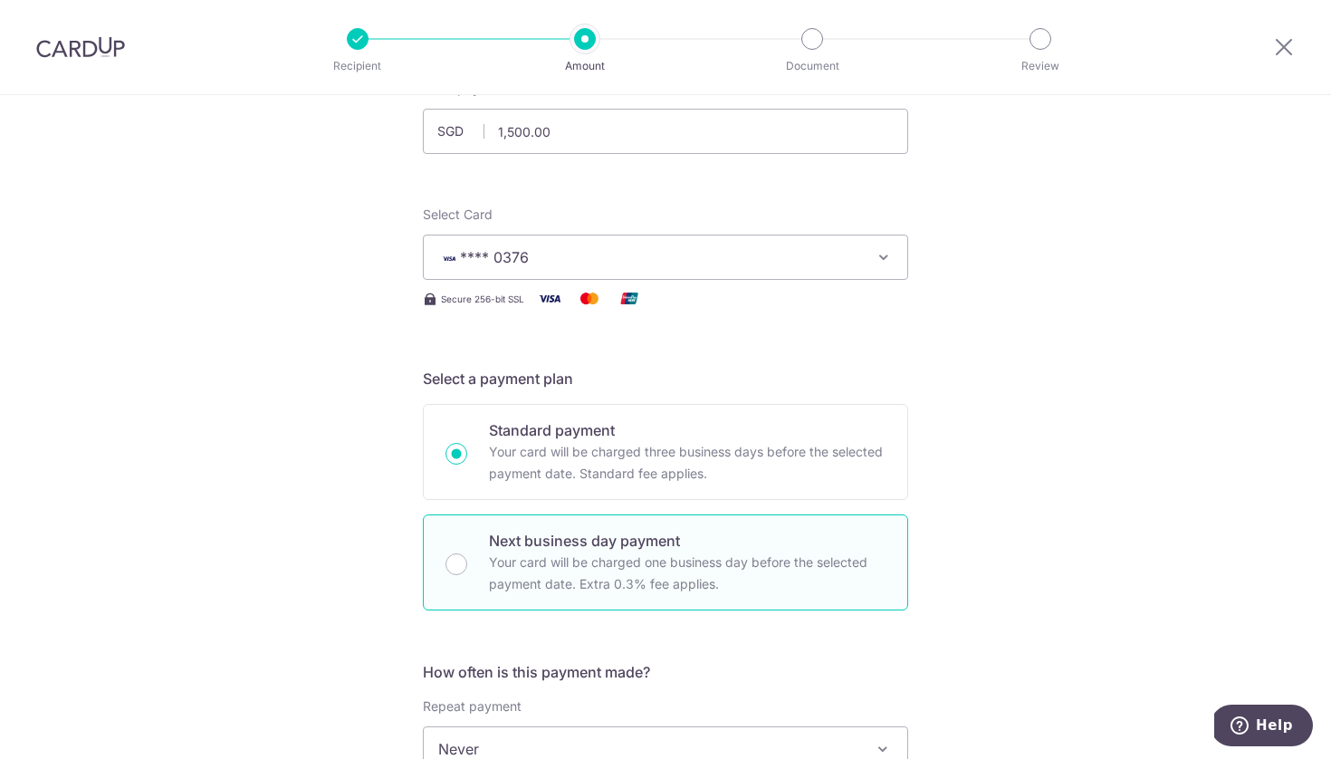
radio input "false"
radio input "true"
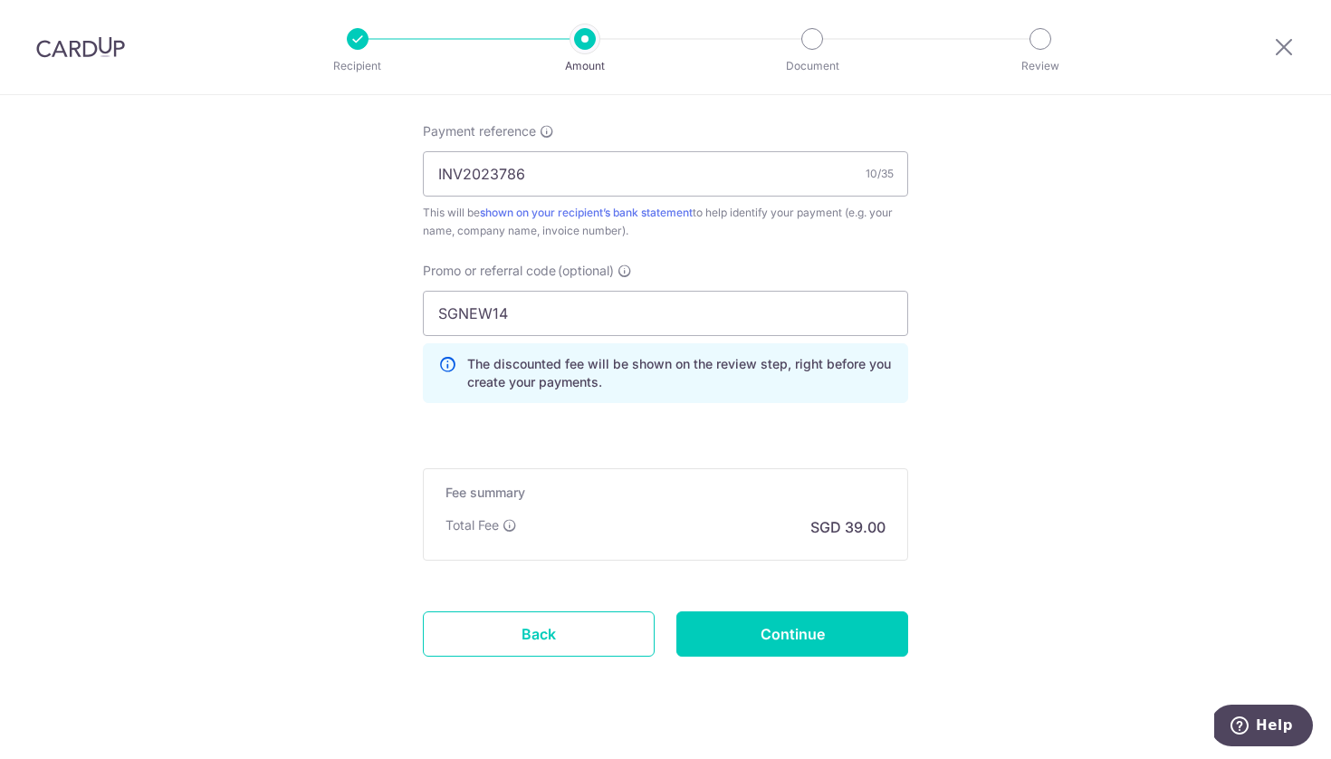
scroll to position [1000, 0]
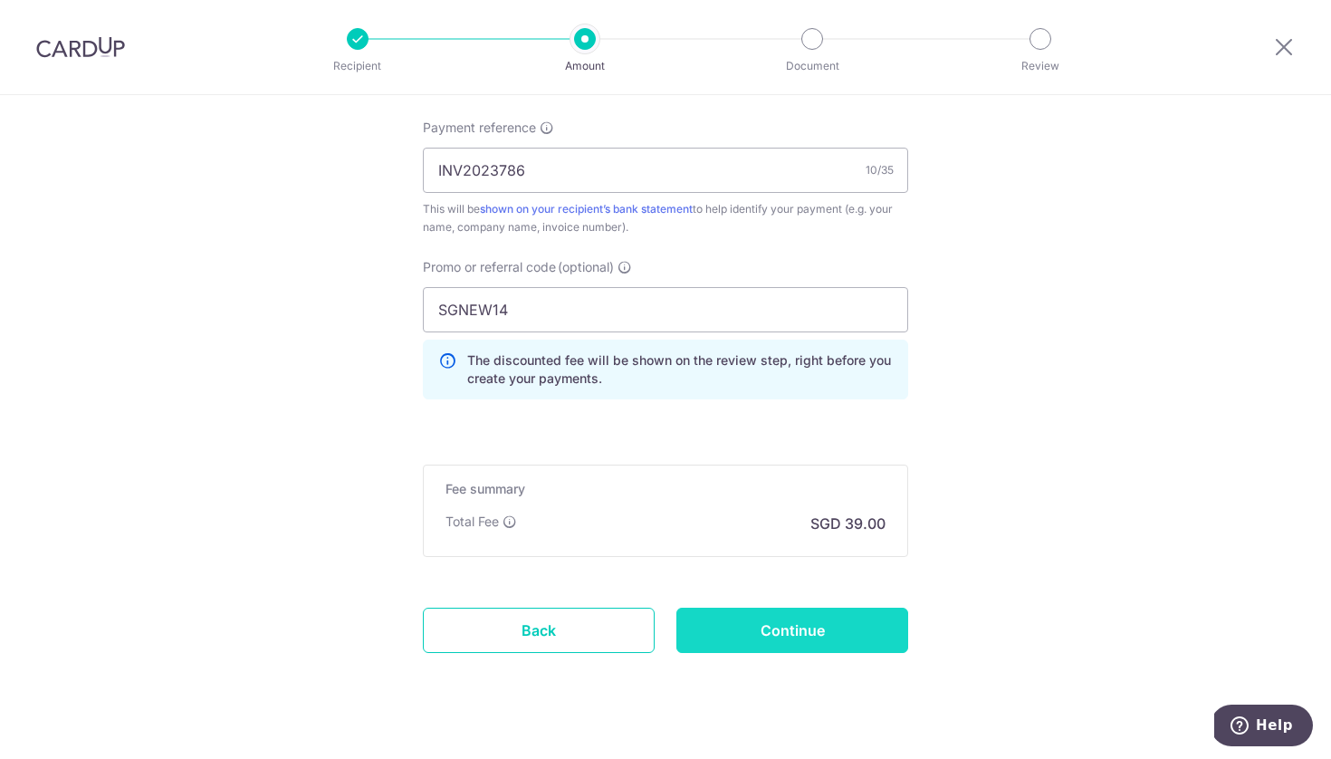
click at [775, 627] on input "Continue" at bounding box center [792, 629] width 232 height 45
type input "Create Schedule"
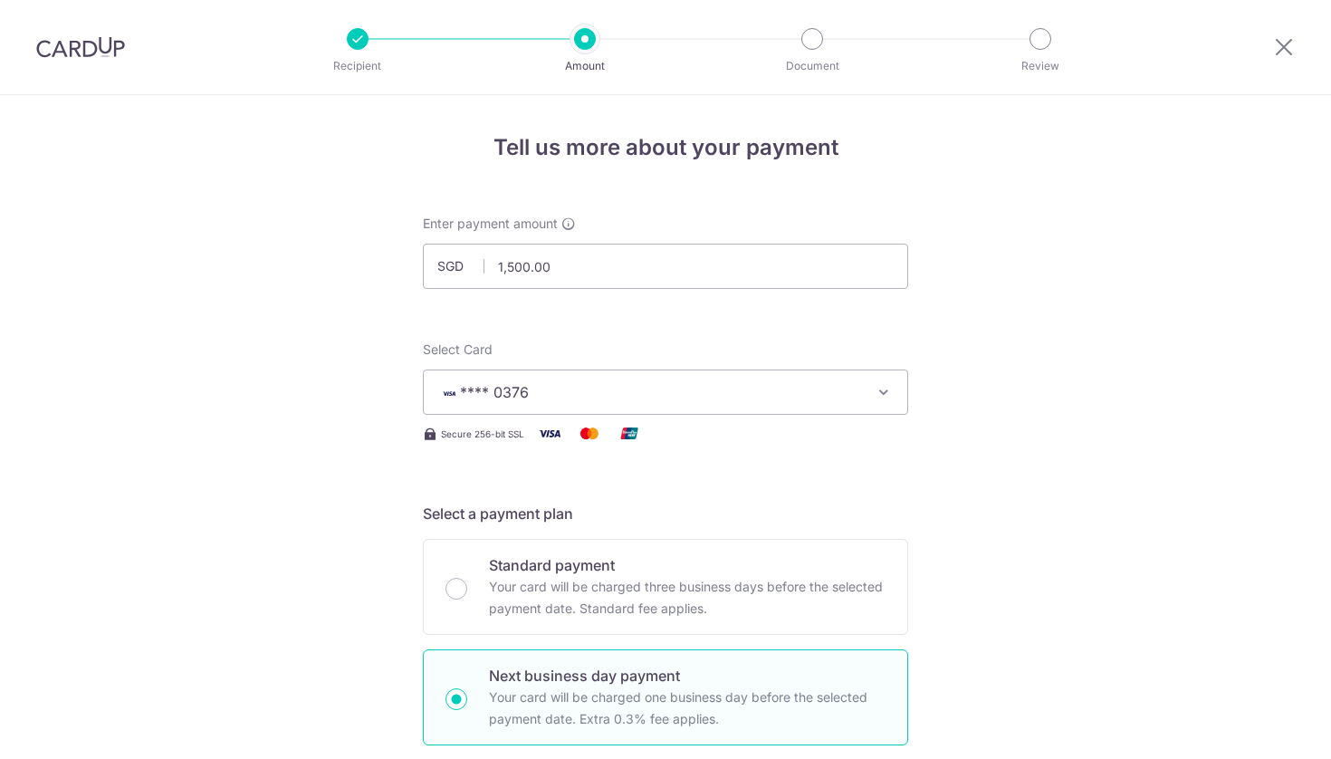
scroll to position [914, 0]
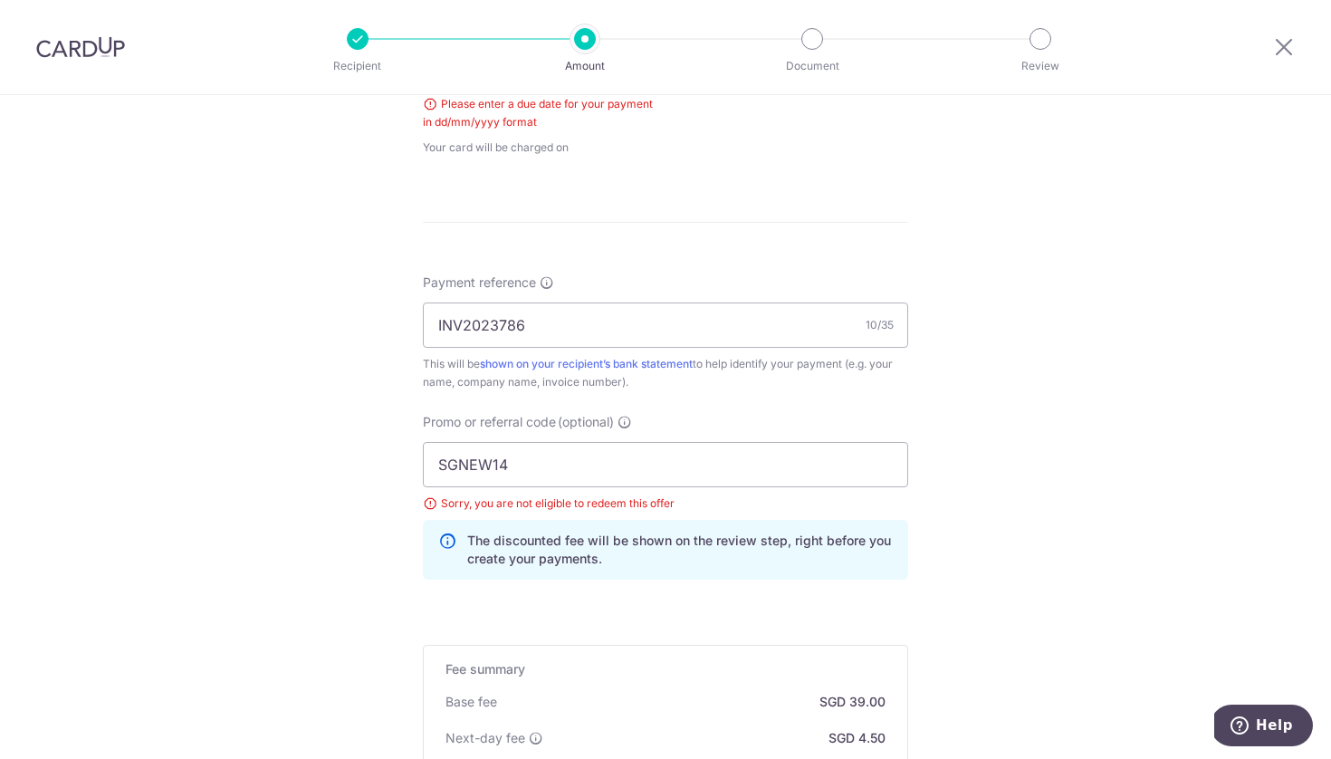
click at [434, 499] on div "Sorry, you are not eligible to redeem this offer" at bounding box center [665, 503] width 485 height 18
click at [446, 530] on div "The discounted fee will be shown on the review step, right before you create yo…" at bounding box center [665, 550] width 485 height 60
click at [446, 537] on icon at bounding box center [447, 549] width 18 height 36
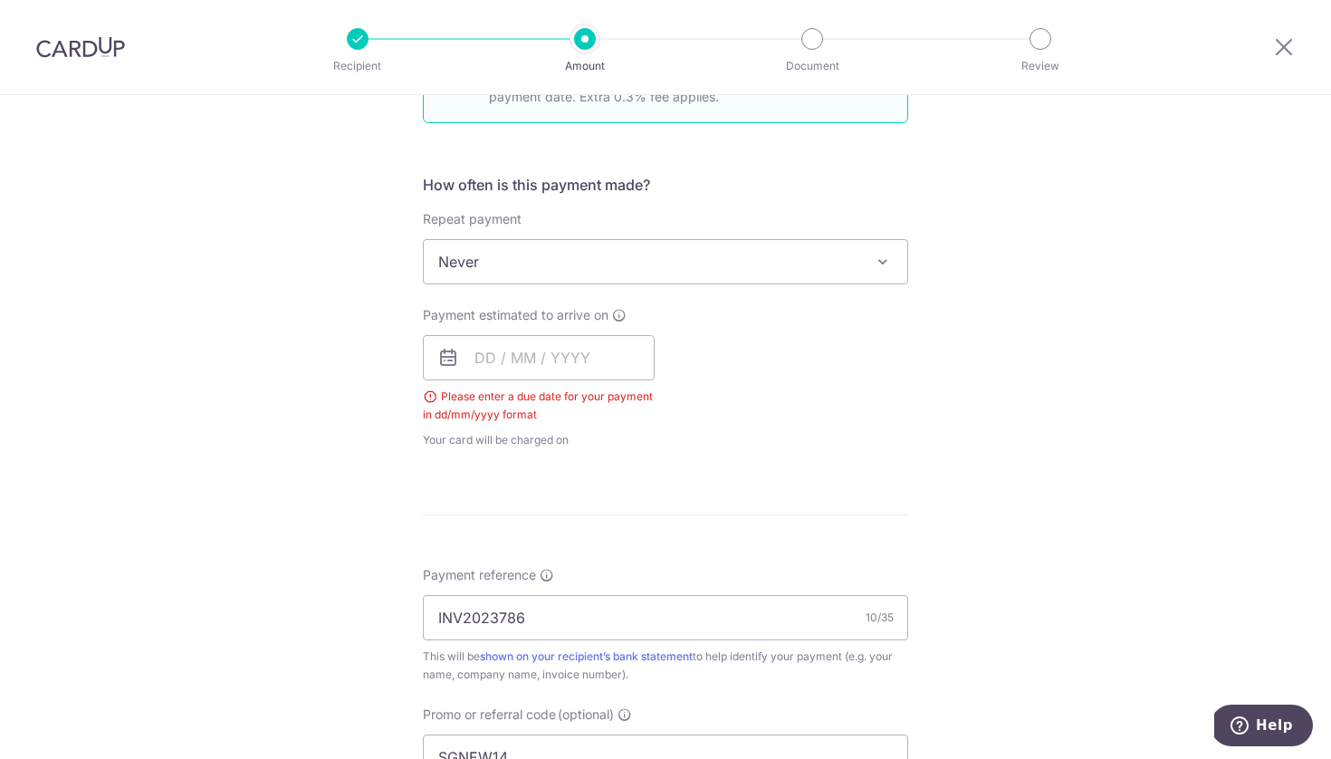
click at [779, 469] on form "Enter payment amount SGD 1,500.00 1500.00 Select Card **** 0376 Add credit card…" at bounding box center [665, 428] width 485 height 1671
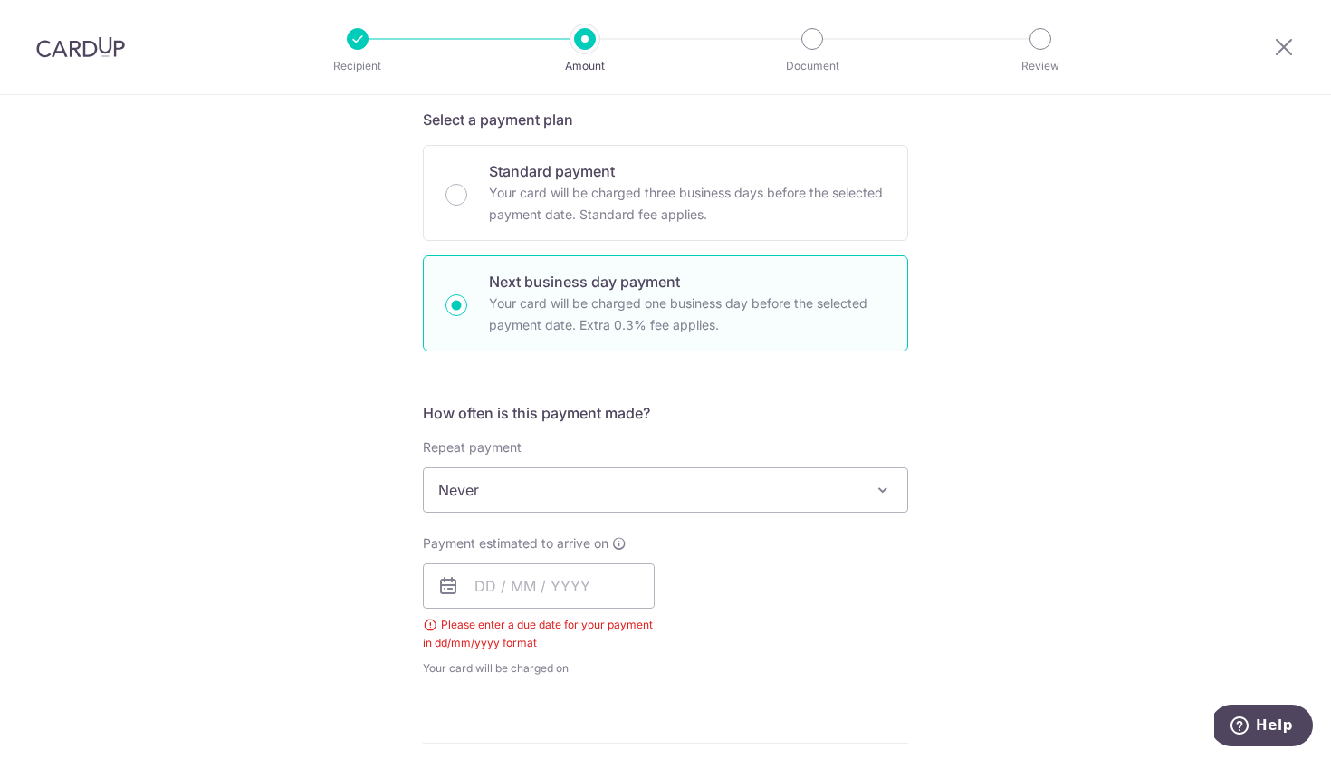
click at [692, 430] on div "How often is this payment made? Repeat payment Never Every week Every month Eve…" at bounding box center [665, 547] width 485 height 290
click at [997, 328] on div "Tell us more about your payment Enter payment amount SGD 1,500.00 1500.00 Selec…" at bounding box center [665, 639] width 1331 height 1876
